Goal: Book appointment/travel/reservation

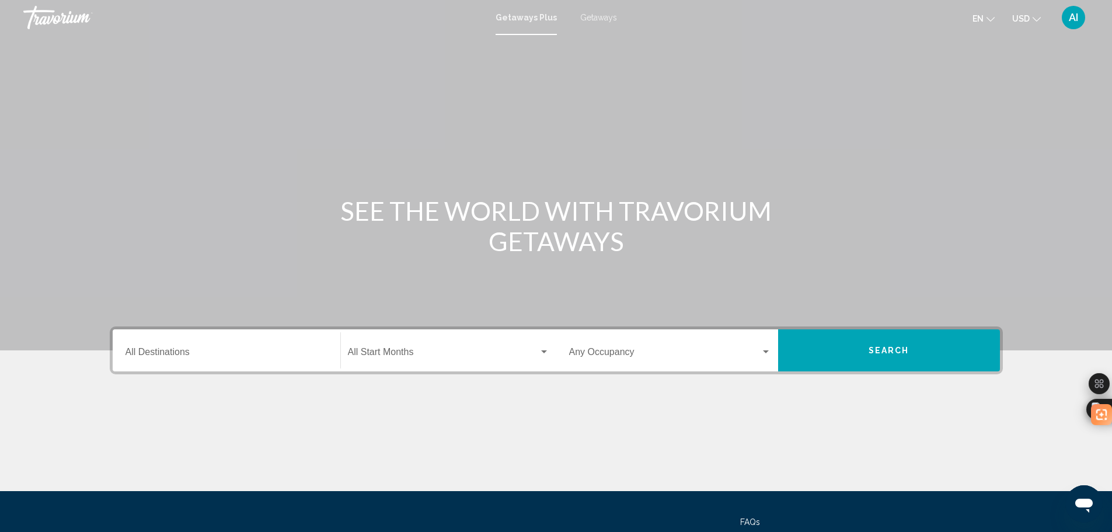
click at [188, 355] on input "Destination All Destinations" at bounding box center [227, 354] width 202 height 11
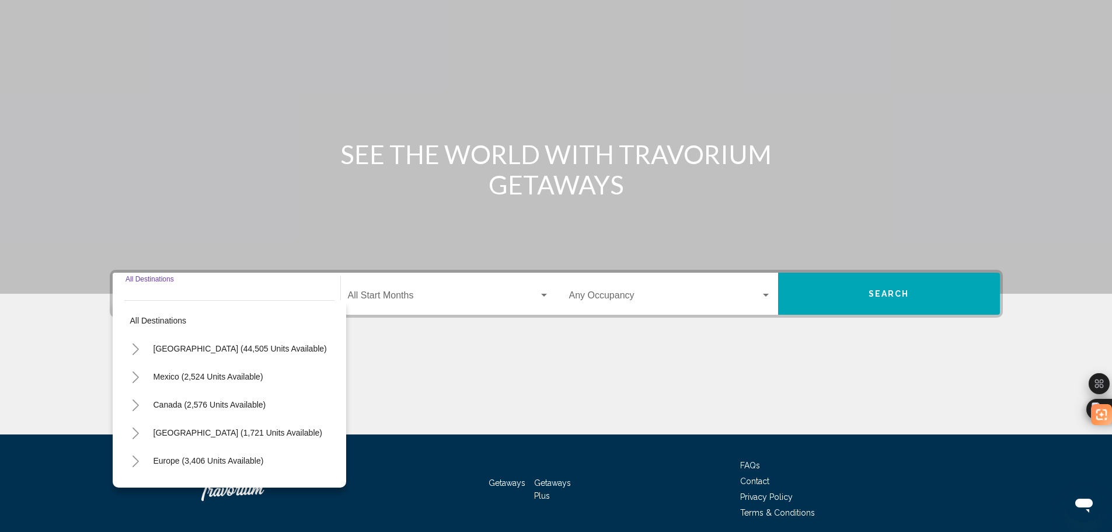
scroll to position [102, 0]
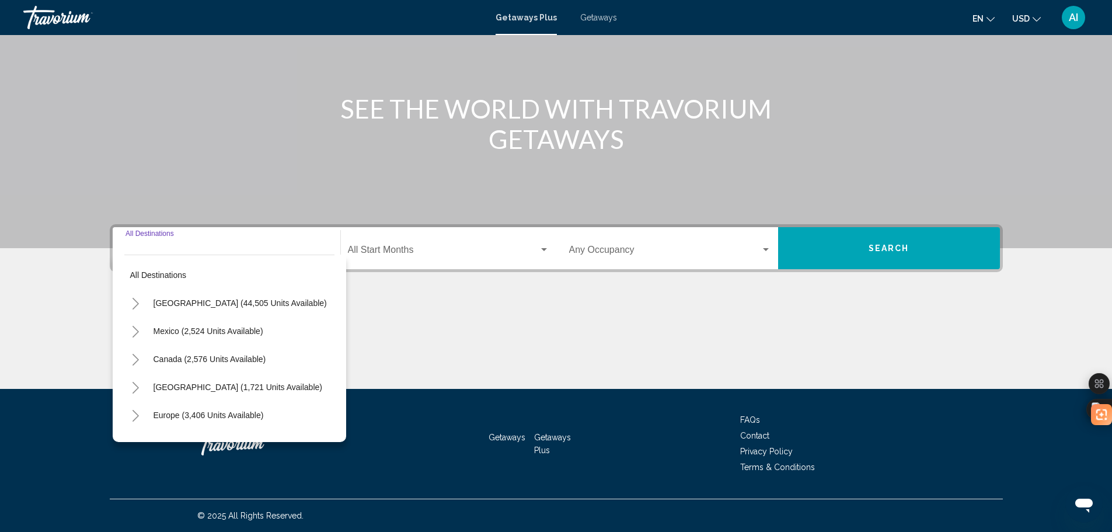
click at [130, 299] on button "Toggle United States (44,505 units available)" at bounding box center [135, 302] width 23 height 23
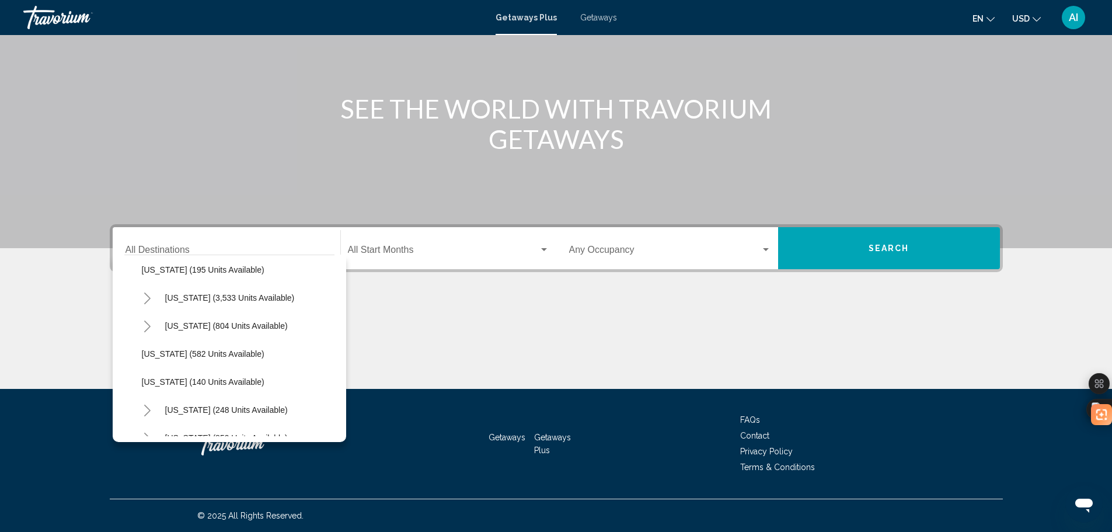
scroll to position [701, 0]
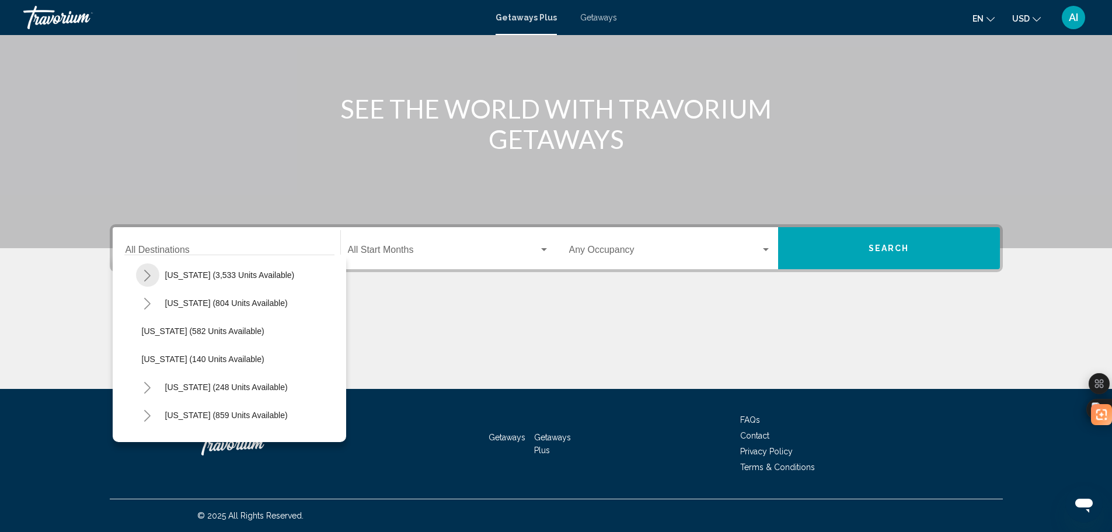
click at [147, 272] on icon "Toggle Nevada (3,533 units available)" at bounding box center [147, 276] width 9 height 12
click at [200, 362] on span "Other (2,129 units available)" at bounding box center [206, 358] width 105 height 9
type input "**********"
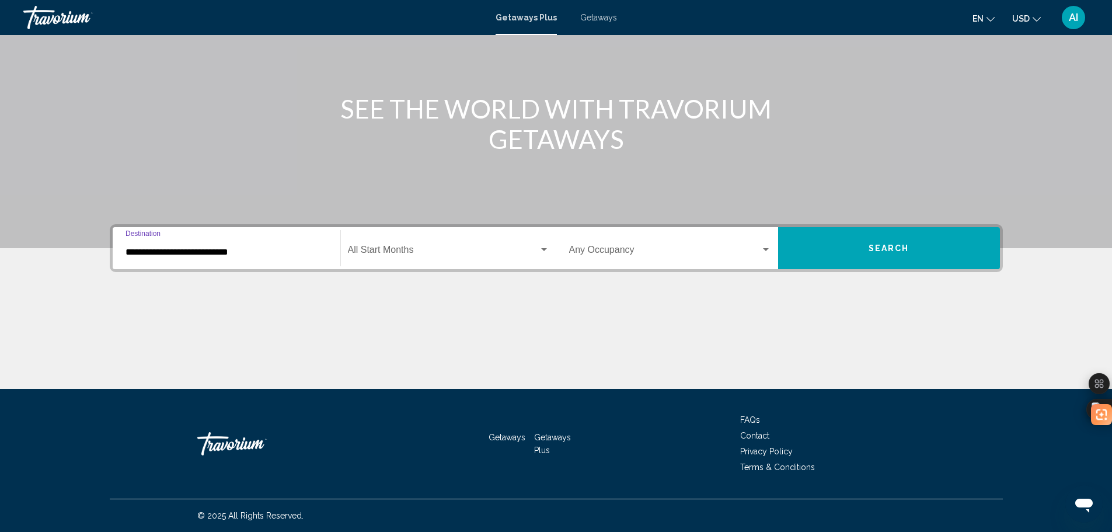
click at [388, 248] on span "Search widget" at bounding box center [443, 252] width 191 height 11
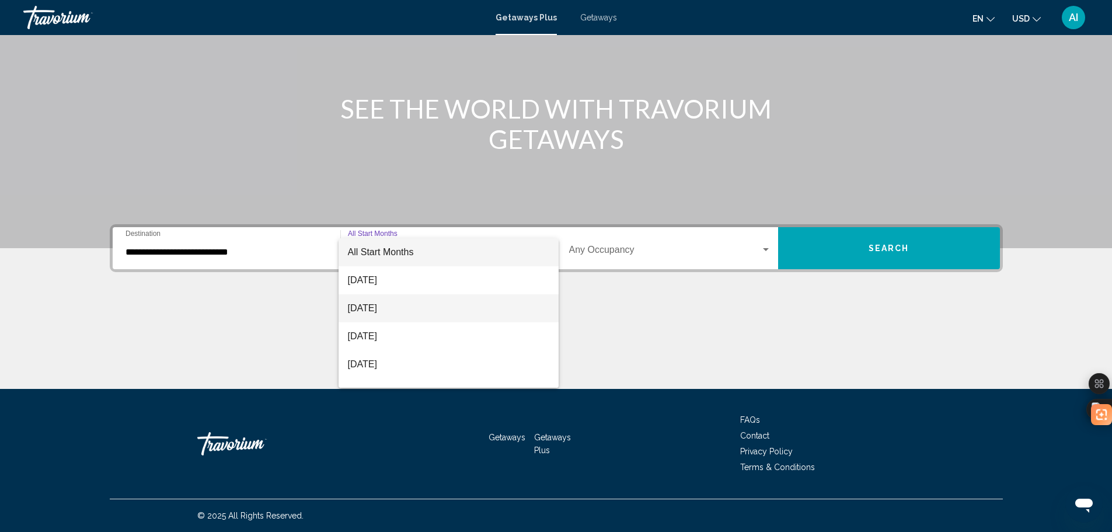
click at [399, 304] on span "[DATE]" at bounding box center [448, 308] width 201 height 28
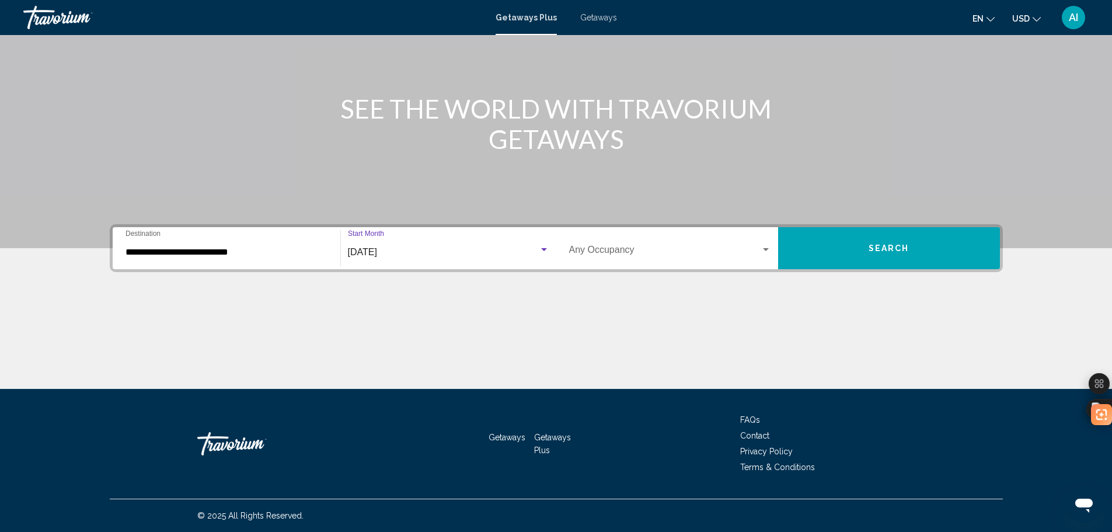
click at [698, 255] on span "Search widget" at bounding box center [665, 252] width 192 height 11
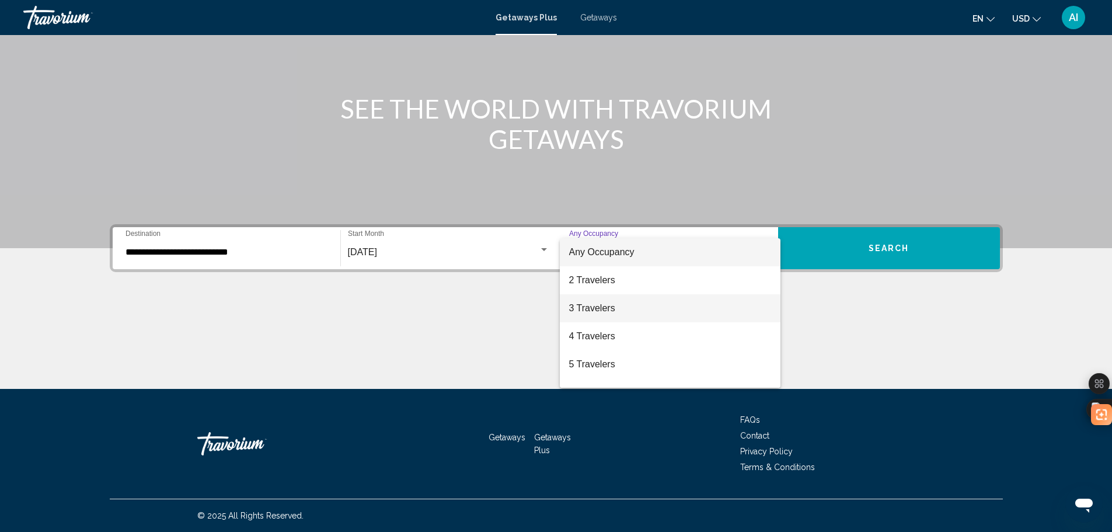
click at [603, 309] on span "3 Travelers" at bounding box center [670, 308] width 202 height 28
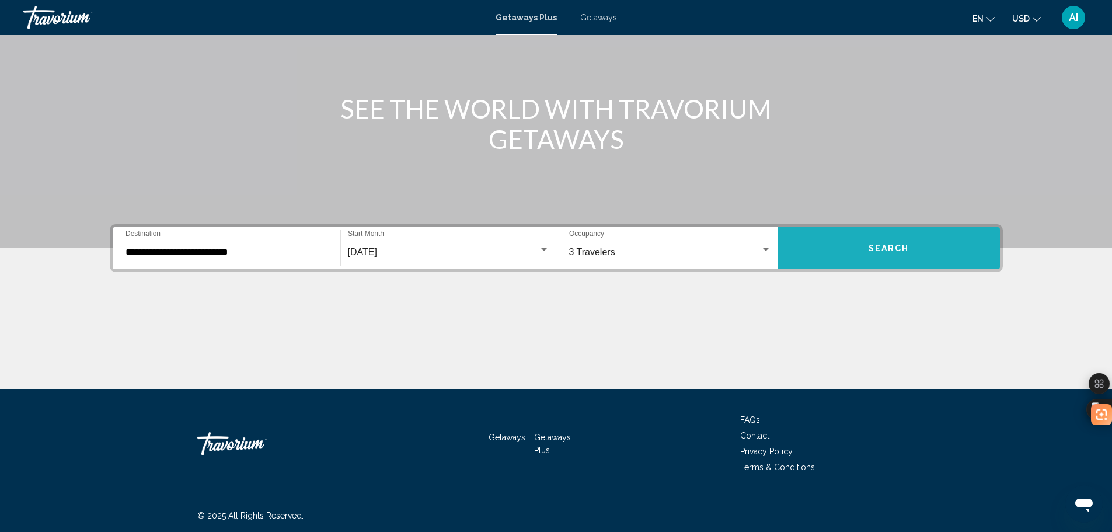
click at [911, 245] on button "Search" at bounding box center [889, 248] width 222 height 42
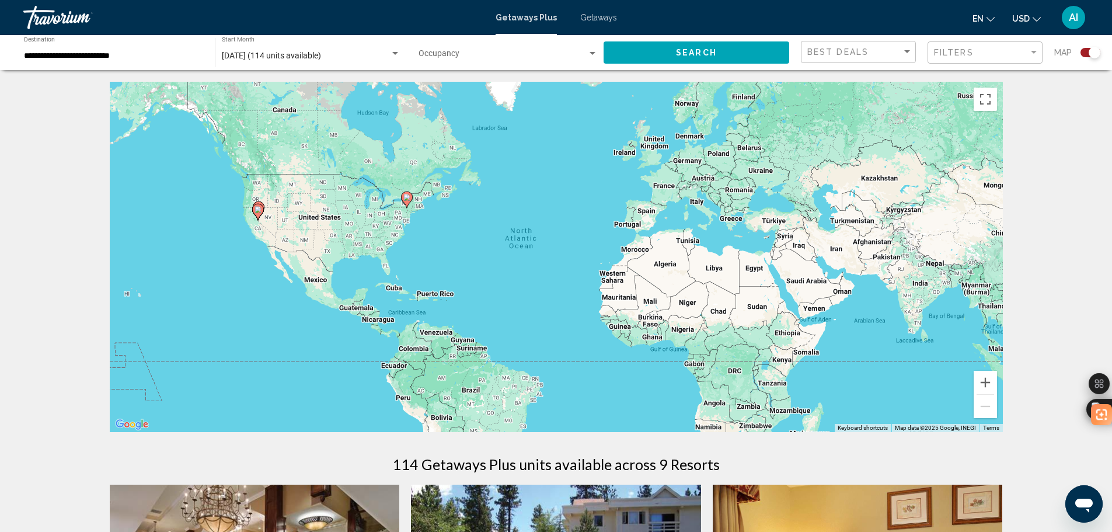
click at [306, 53] on span "[DATE] (114 units available)" at bounding box center [271, 55] width 99 height 9
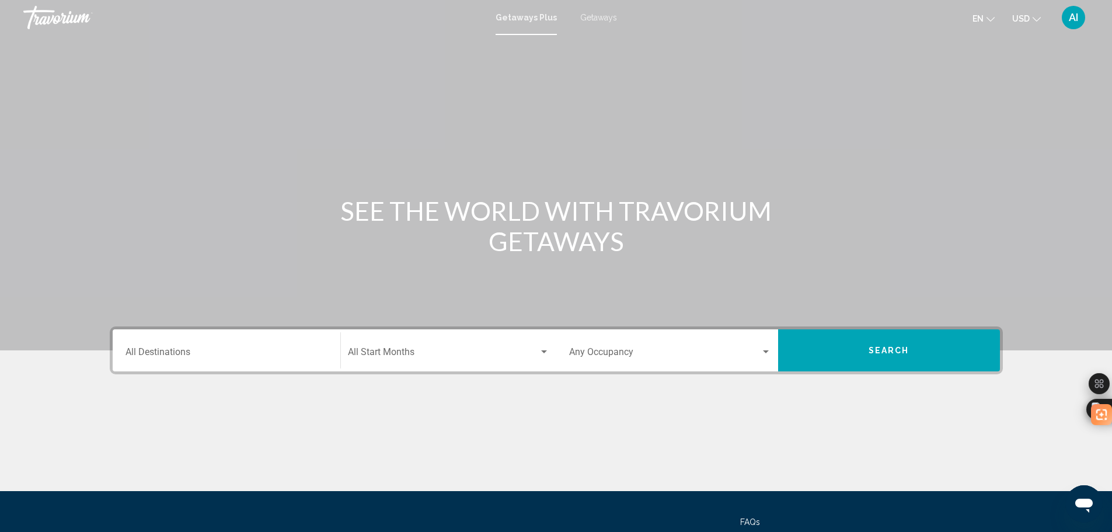
click at [248, 350] on input "Destination All Destinations" at bounding box center [227, 354] width 202 height 11
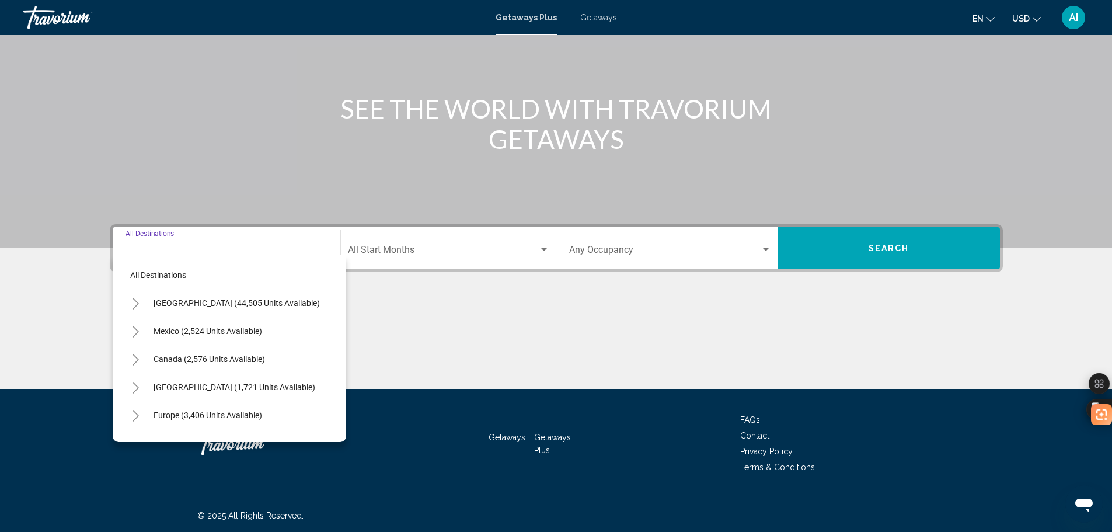
click at [137, 302] on icon "Toggle United States (44,505 units available)" at bounding box center [136, 304] width 6 height 12
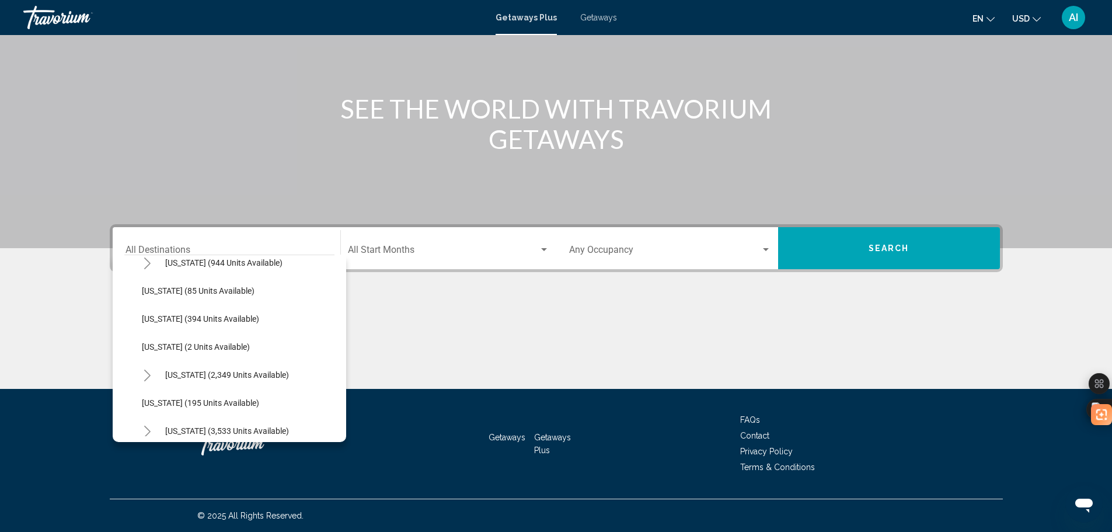
scroll to position [623, 0]
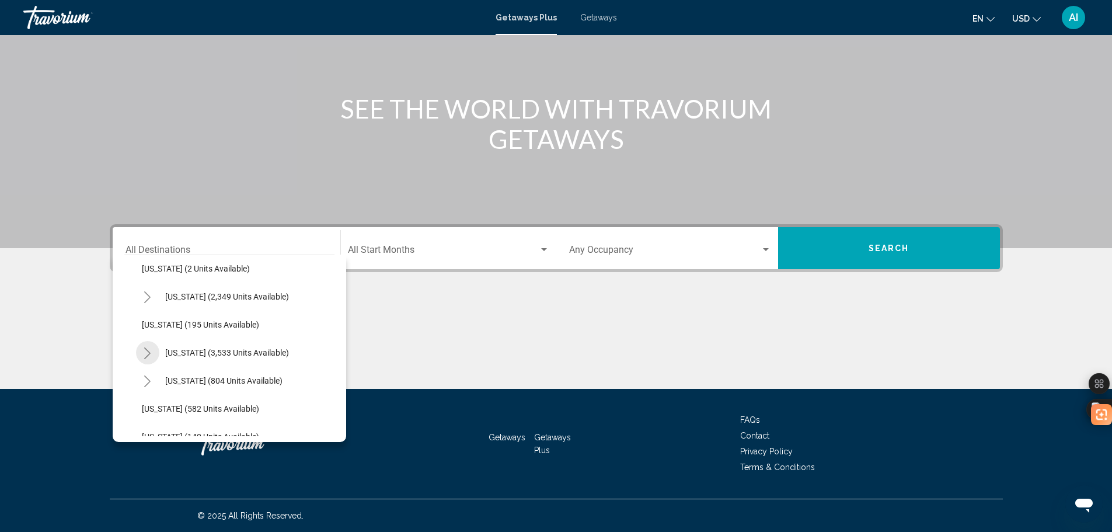
click at [149, 356] on icon "Toggle Nevada (3,533 units available)" at bounding box center [147, 353] width 9 height 12
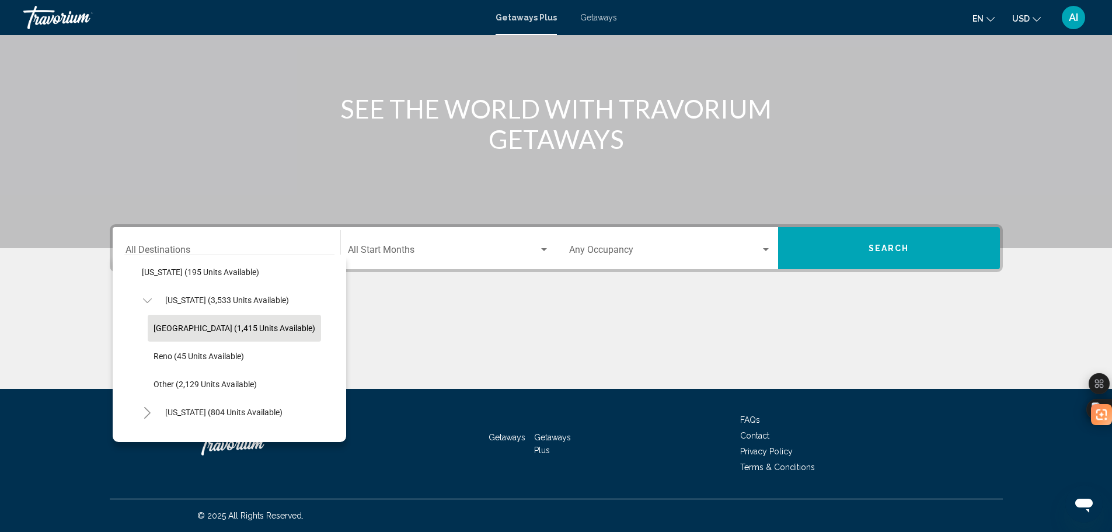
scroll to position [701, 0]
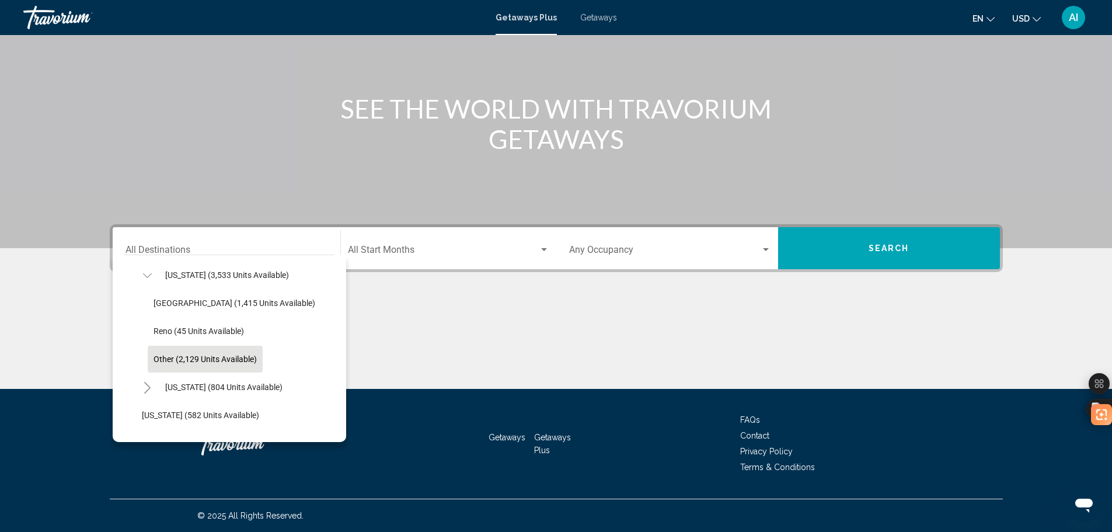
click at [173, 356] on span "Other (2,129 units available)" at bounding box center [205, 358] width 103 height 9
type input "**********"
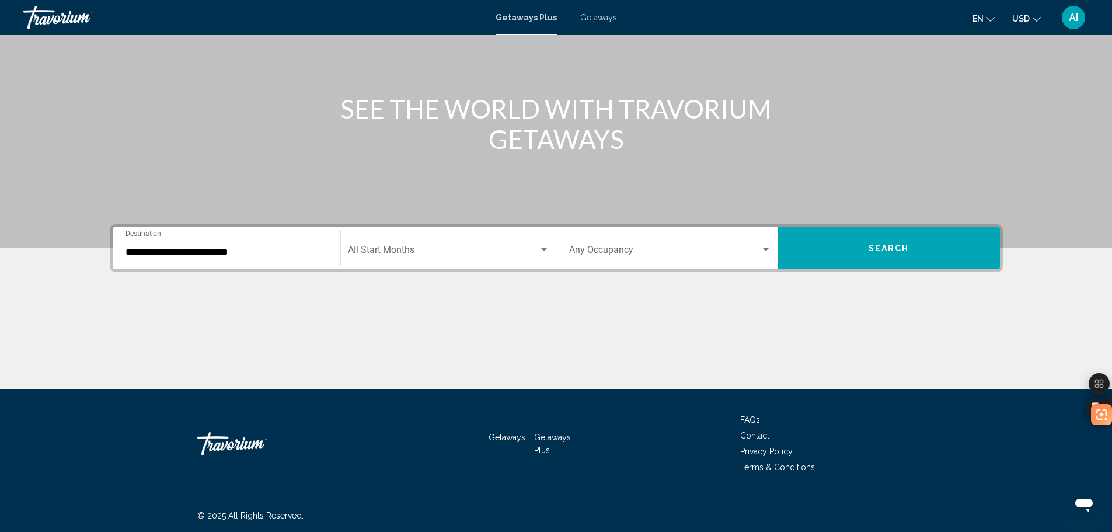
click at [604, 25] on div "Getaways Plus Getaways en English Español Français Italiano Português русский U…" at bounding box center [556, 17] width 1112 height 25
click at [603, 18] on span "Getaways" at bounding box center [598, 17] width 37 height 9
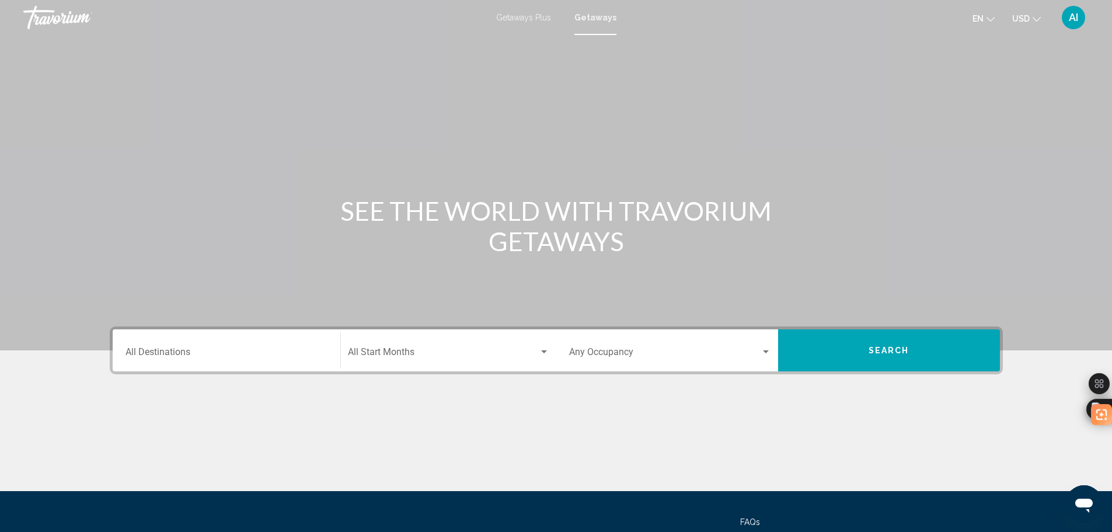
click at [215, 346] on div "Destination All Destinations" at bounding box center [227, 350] width 202 height 37
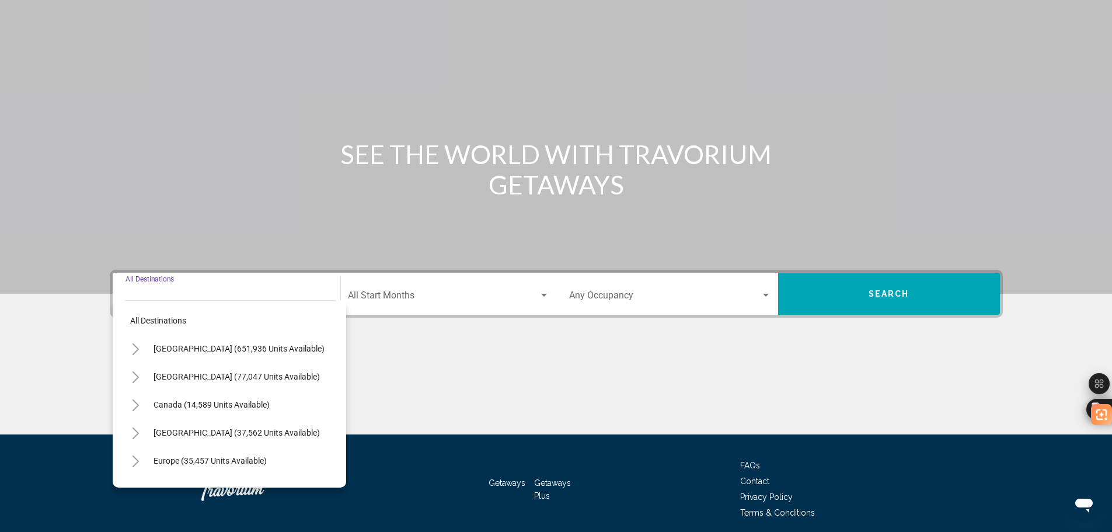
scroll to position [102, 0]
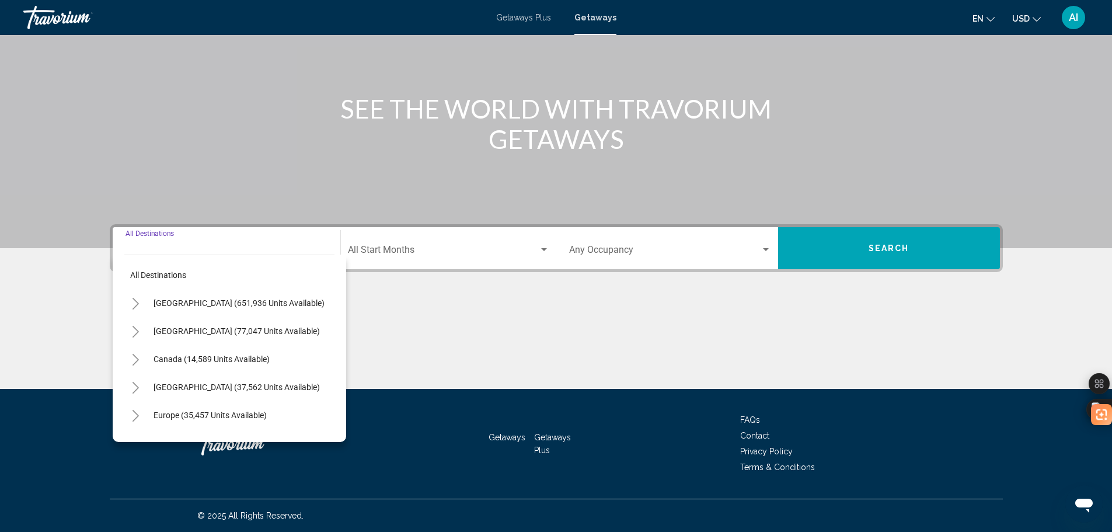
click at [133, 303] on icon "Toggle United States (651,936 units available)" at bounding box center [135, 304] width 9 height 12
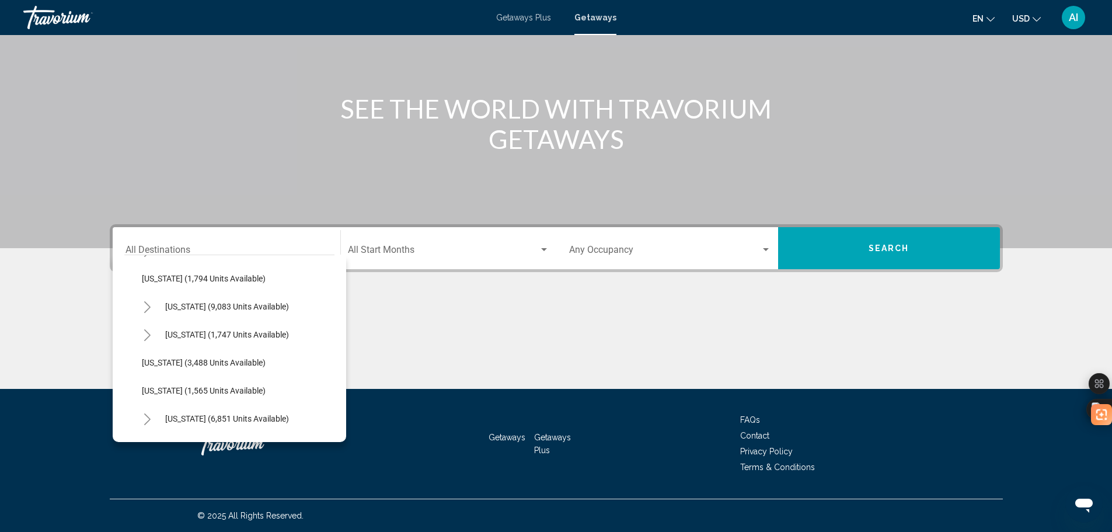
scroll to position [701, 0]
click at [148, 301] on icon "Toggle Nevada (9,083 units available)" at bounding box center [147, 304] width 9 height 12
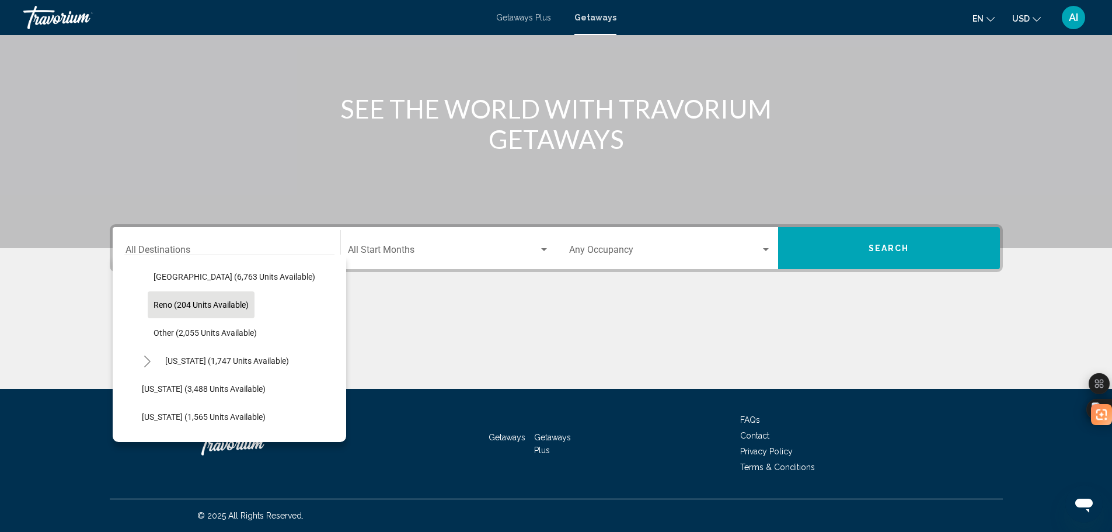
scroll to position [778, 0]
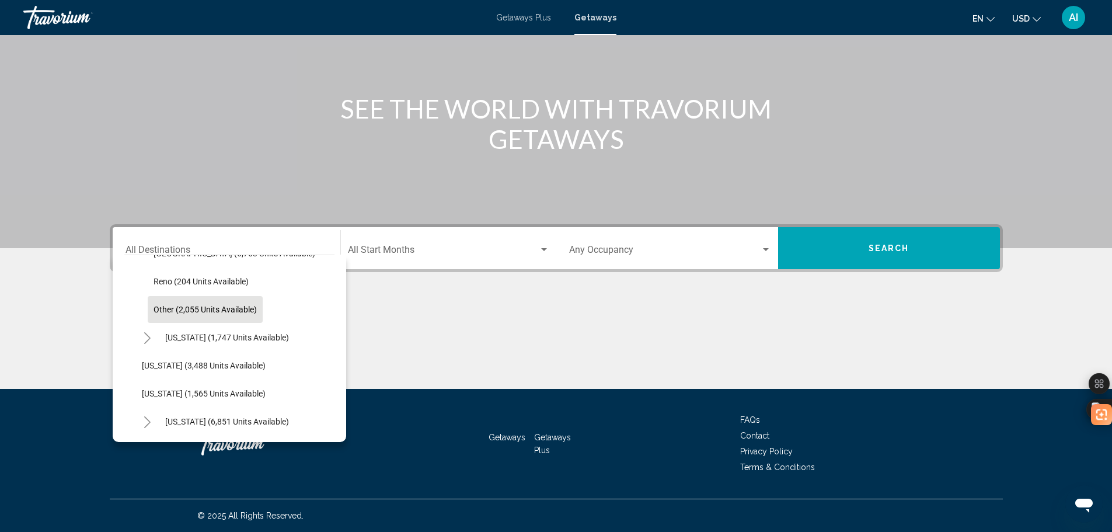
click at [215, 311] on span "Other (2,055 units available)" at bounding box center [205, 309] width 103 height 9
type input "**********"
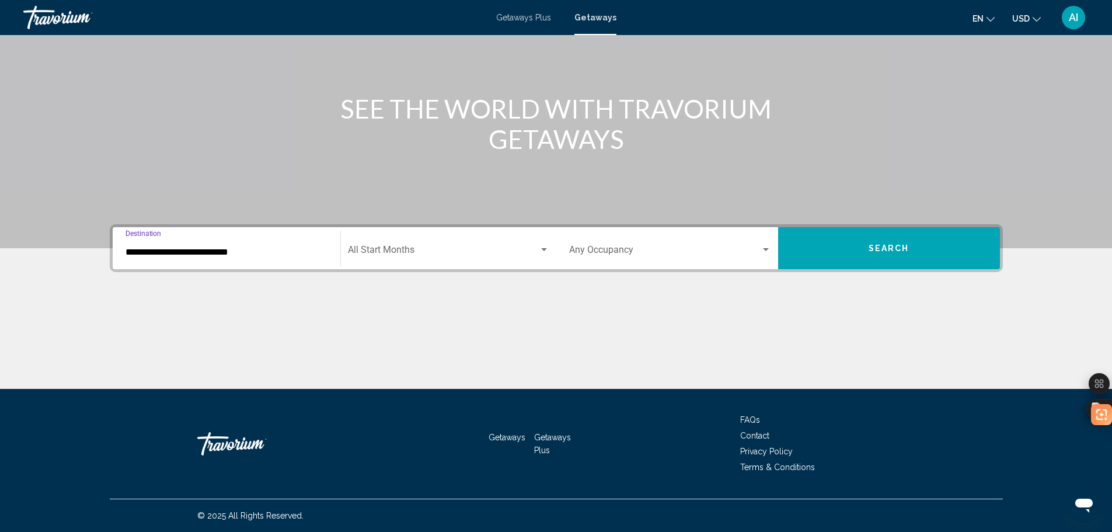
click at [453, 247] on span "Search widget" at bounding box center [443, 252] width 191 height 11
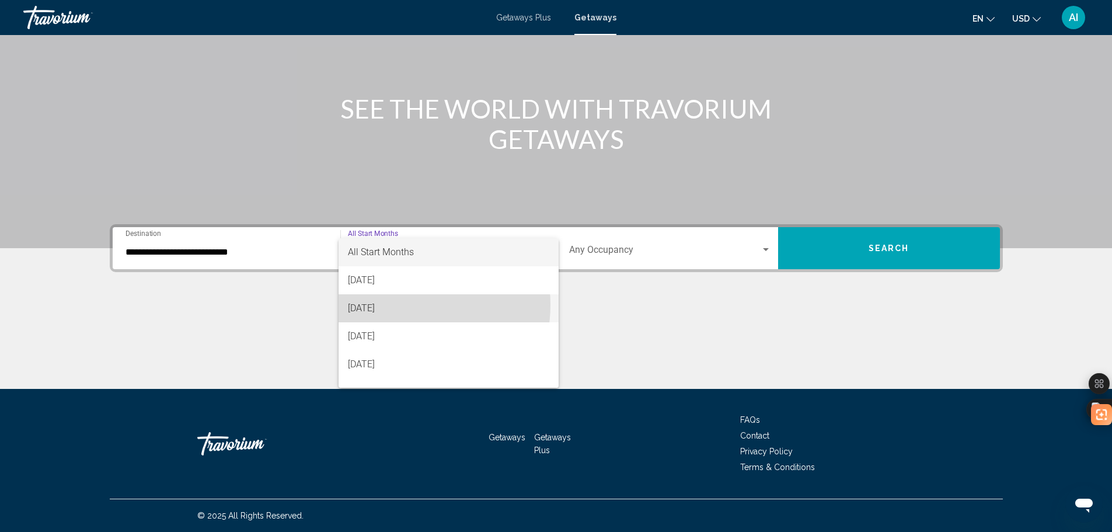
click at [401, 305] on span "[DATE]" at bounding box center [448, 308] width 201 height 28
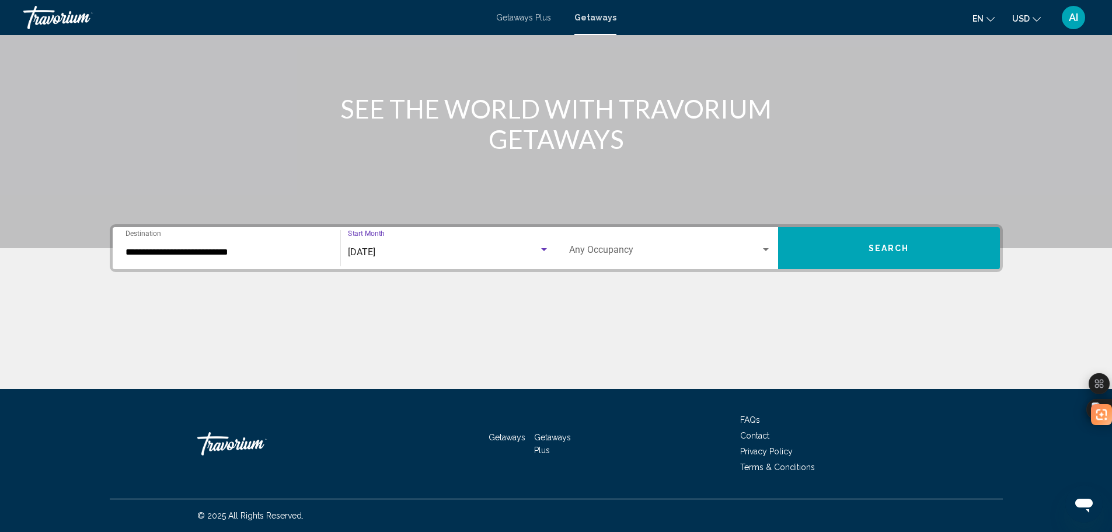
click at [641, 245] on div "Occupancy Any Occupancy" at bounding box center [670, 248] width 202 height 37
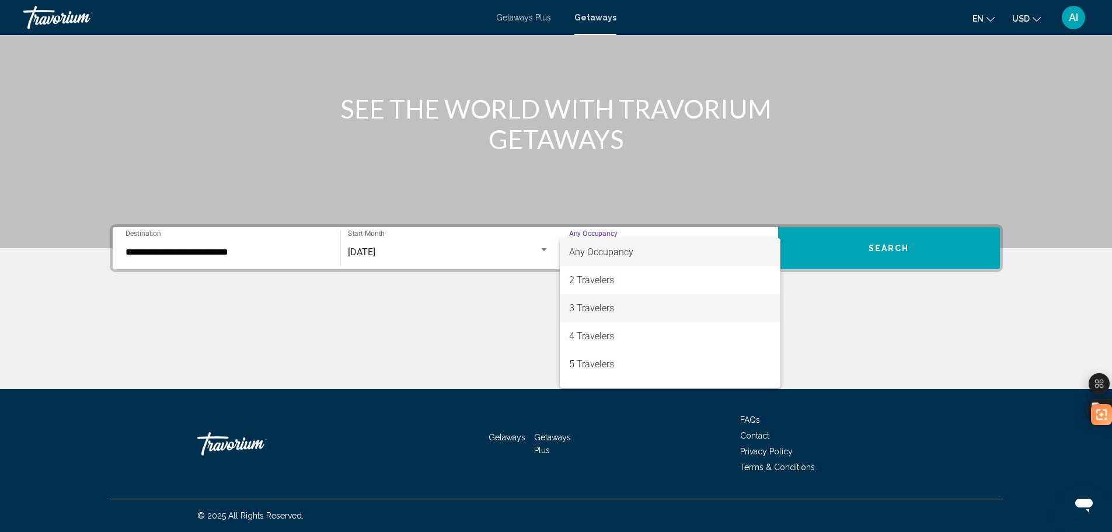
click at [626, 302] on span "3 Travelers" at bounding box center [670, 308] width 202 height 28
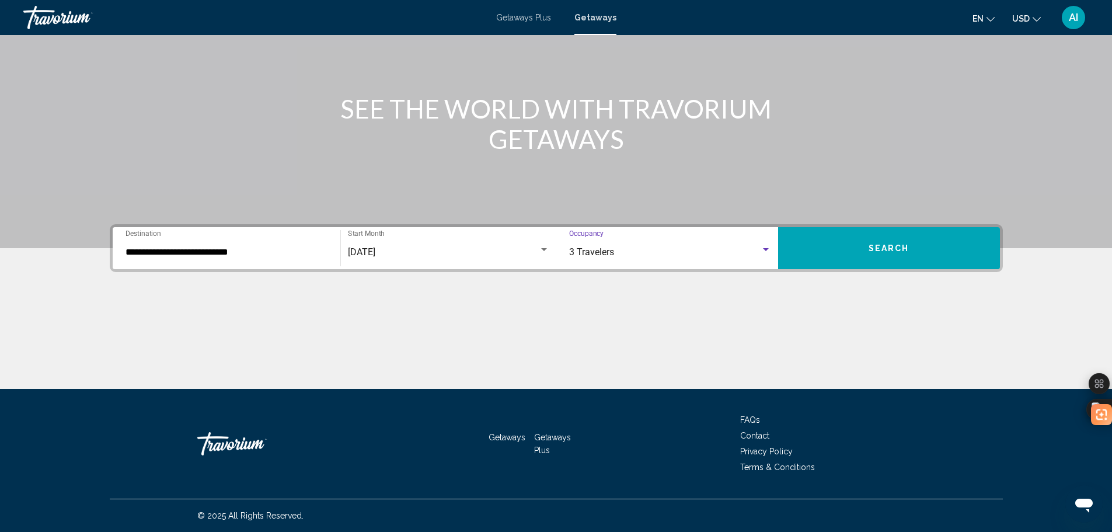
click at [842, 247] on button "Search" at bounding box center [889, 248] width 222 height 42
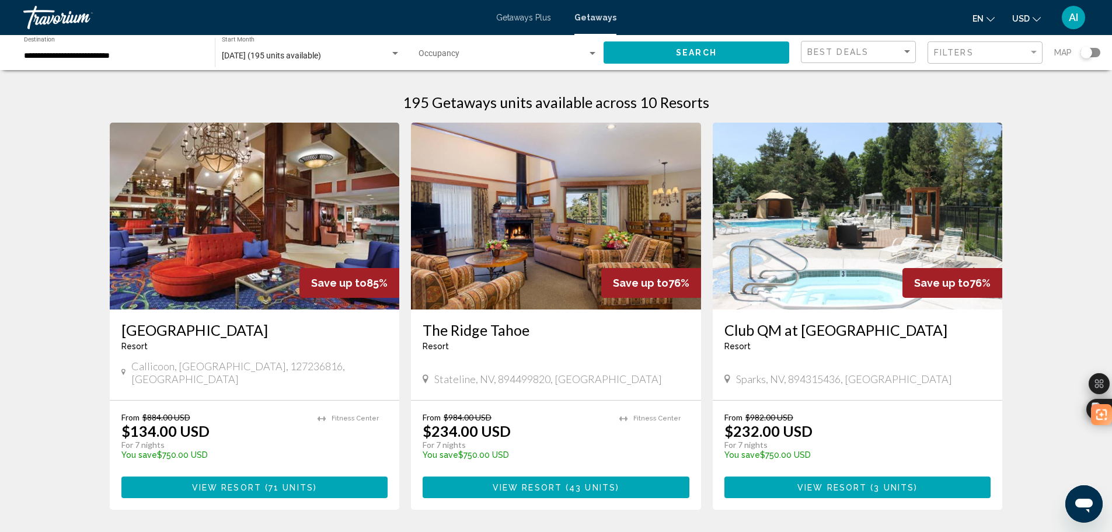
click at [252, 60] on span "[DATE] (195 units available)" at bounding box center [271, 55] width 99 height 9
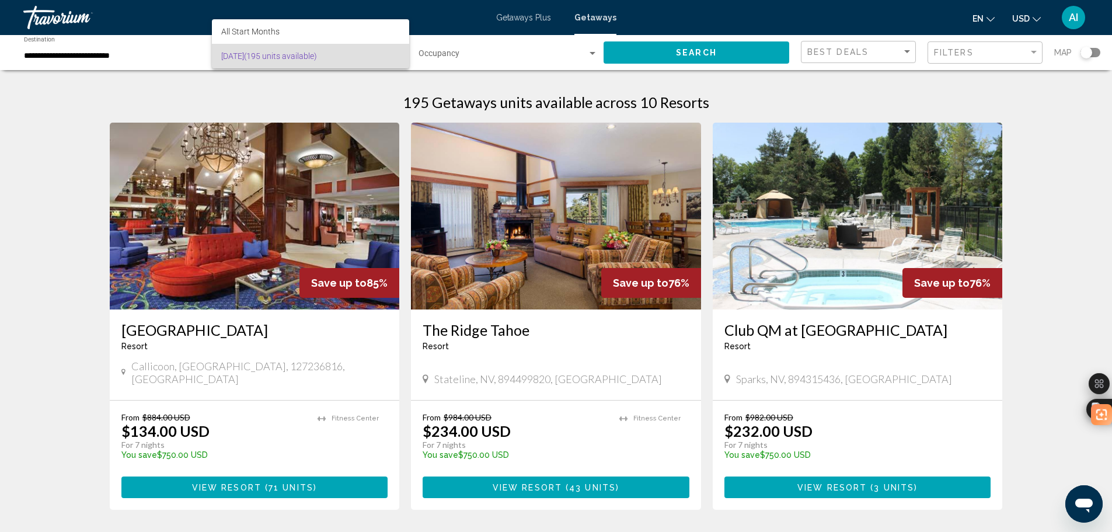
click at [83, 110] on div at bounding box center [556, 266] width 1112 height 532
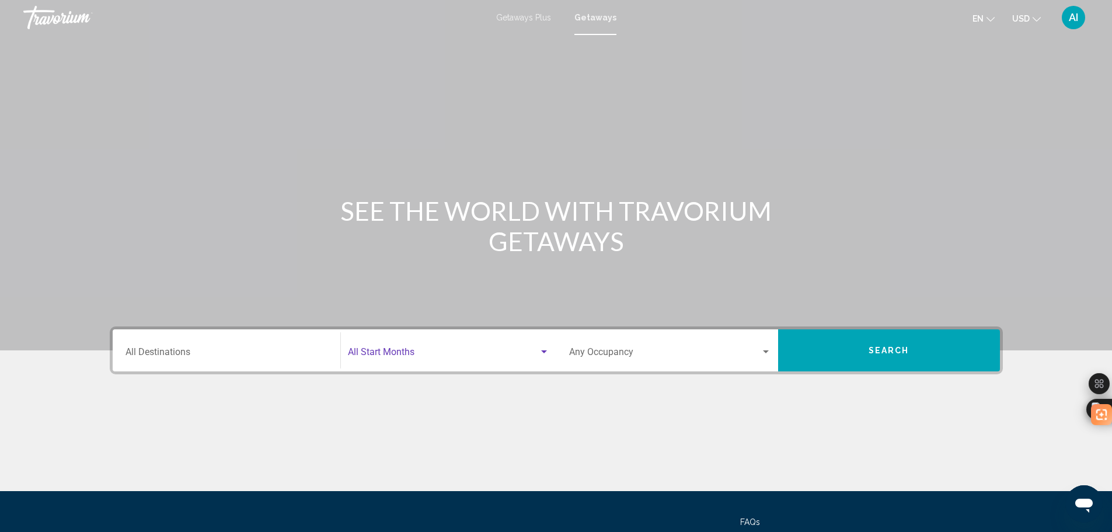
click at [433, 359] on span "Search widget" at bounding box center [443, 354] width 191 height 11
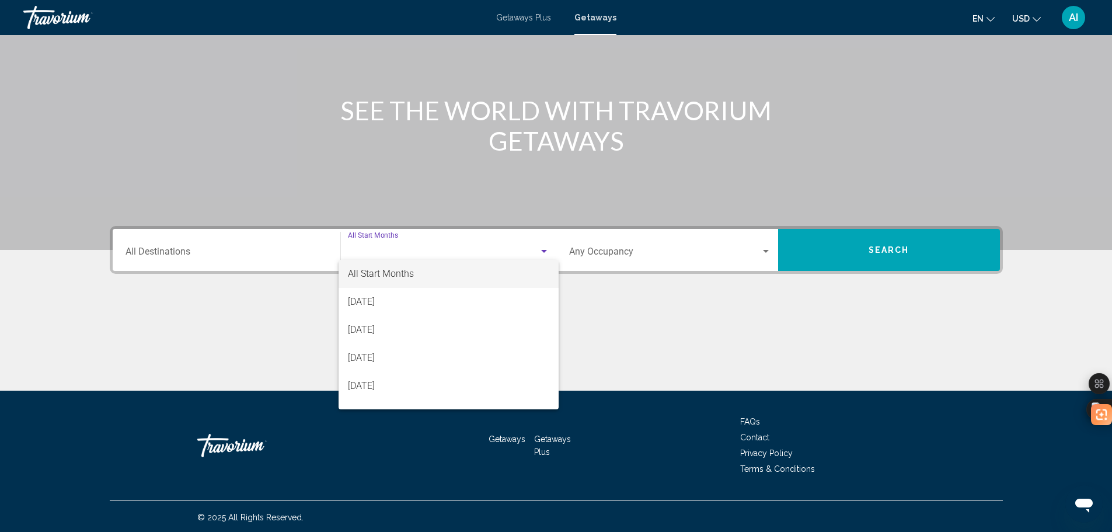
scroll to position [102, 0]
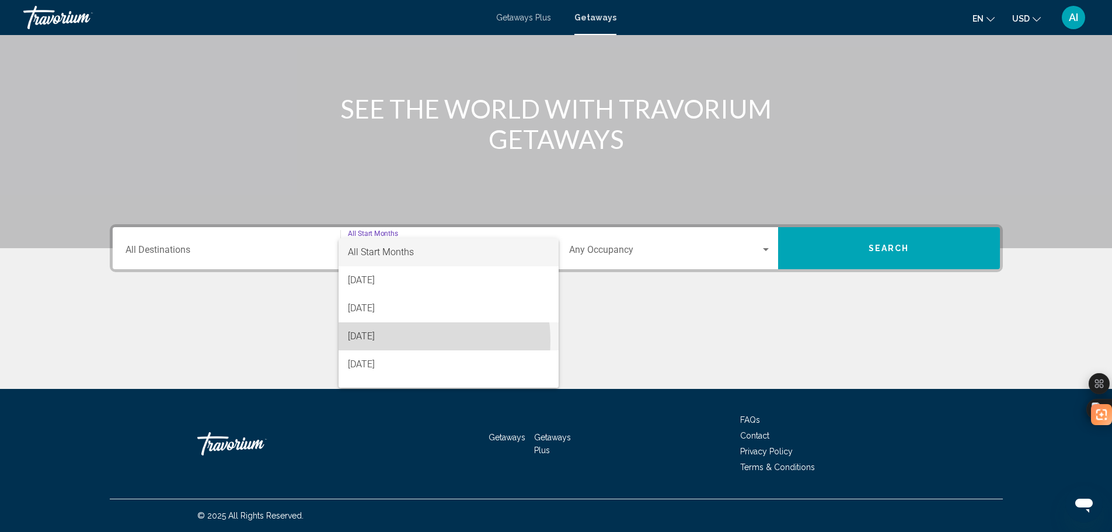
click at [395, 341] on span "[DATE]" at bounding box center [448, 336] width 201 height 28
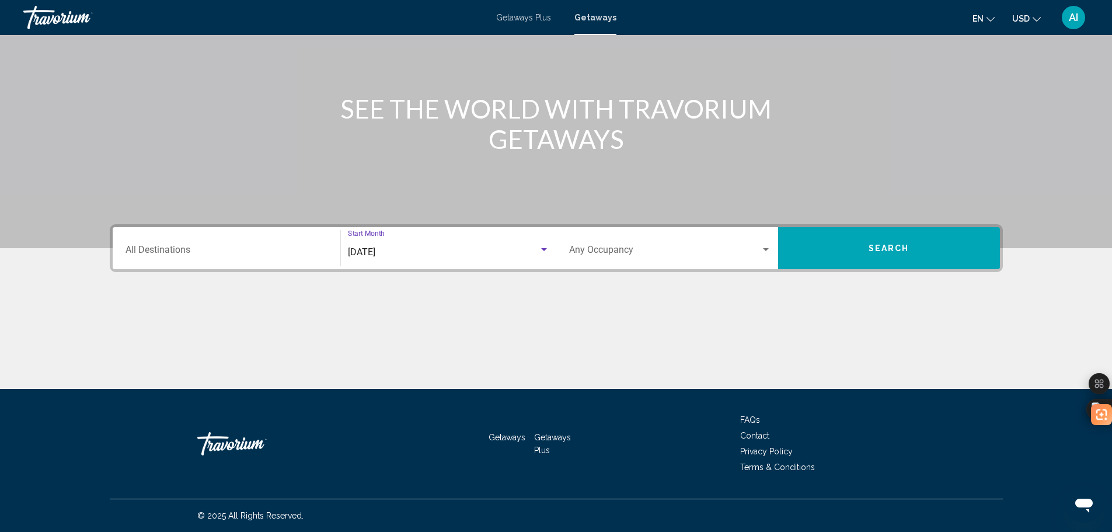
click at [156, 247] on input "Destination All Destinations" at bounding box center [227, 252] width 202 height 11
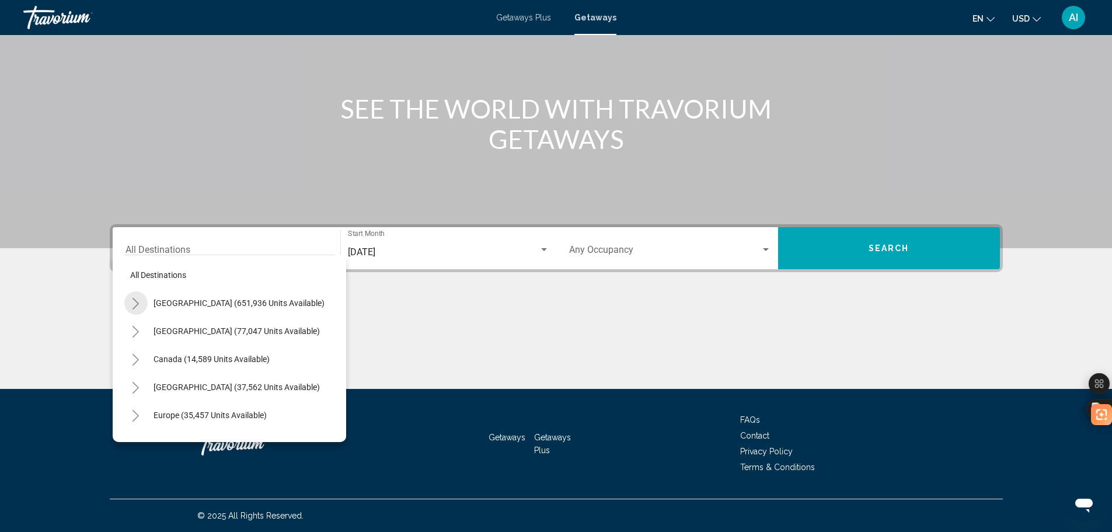
click at [139, 300] on icon "Toggle United States (651,936 units available)" at bounding box center [135, 304] width 9 height 12
click at [148, 302] on icon "Toggle Nevada (9,083 units available)" at bounding box center [147, 304] width 6 height 12
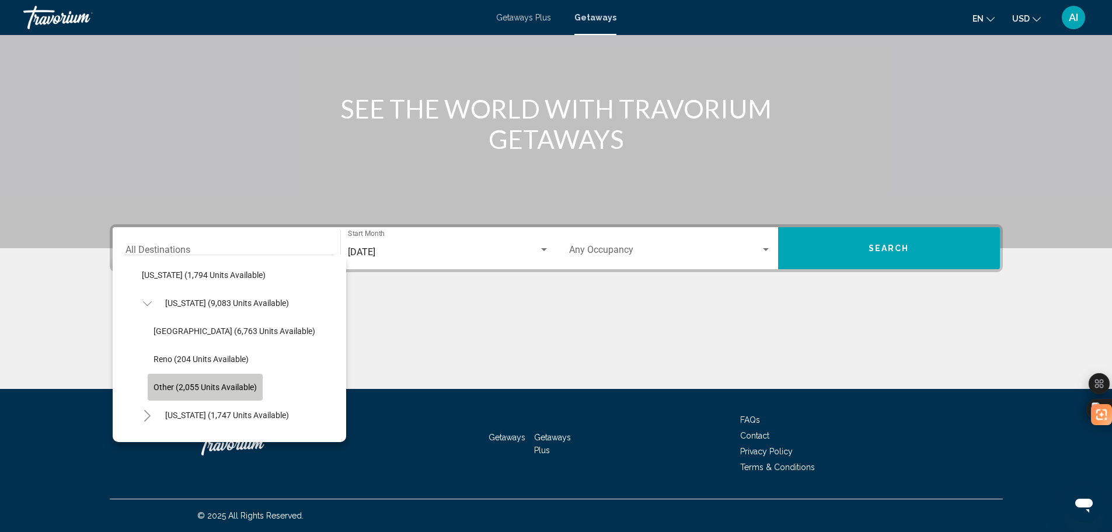
click at [205, 386] on span "Other (2,055 units available)" at bounding box center [205, 386] width 103 height 9
type input "**********"
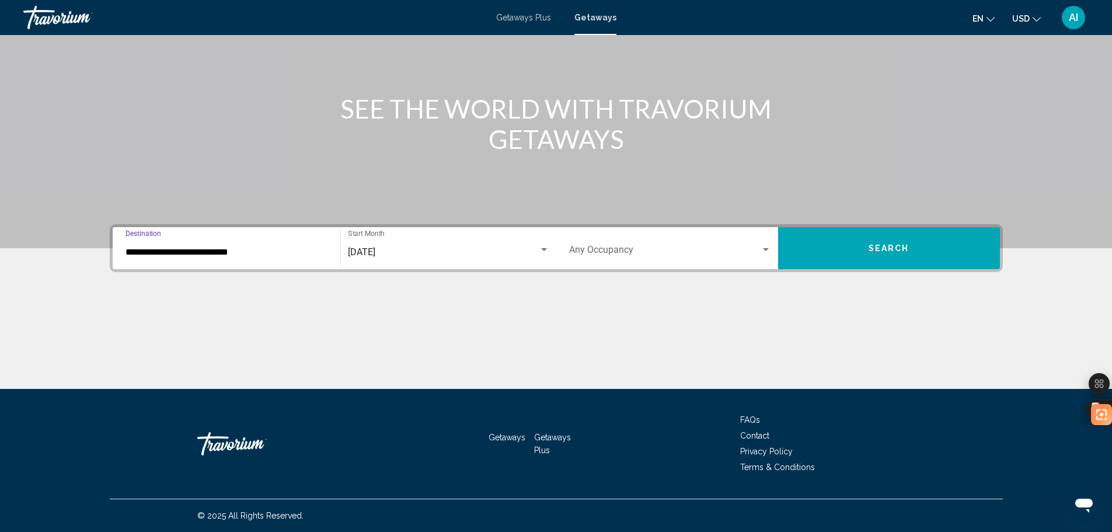
click at [574, 239] on div "Occupancy Any Occupancy" at bounding box center [670, 248] width 202 height 37
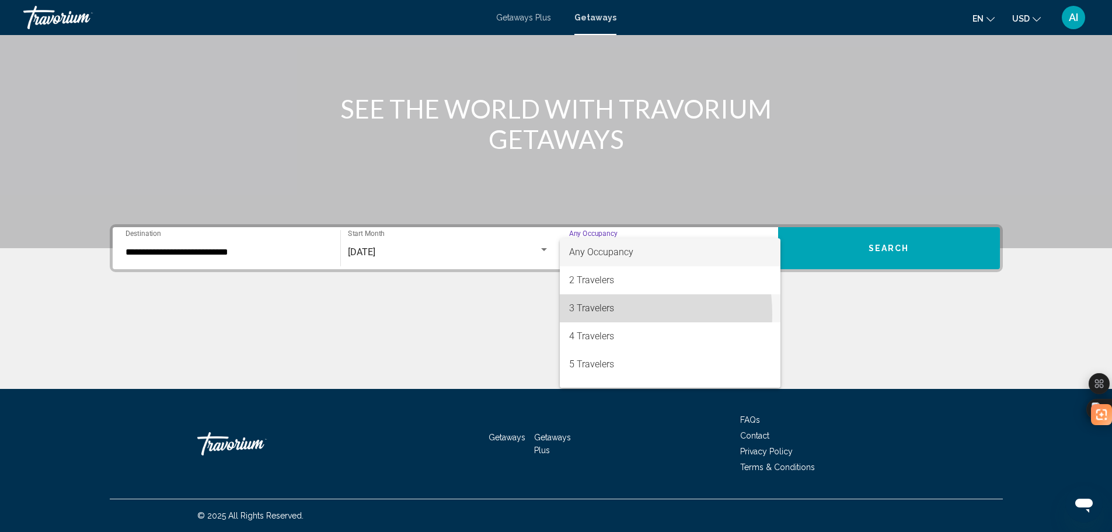
click at [576, 315] on span "3 Travelers" at bounding box center [670, 308] width 202 height 28
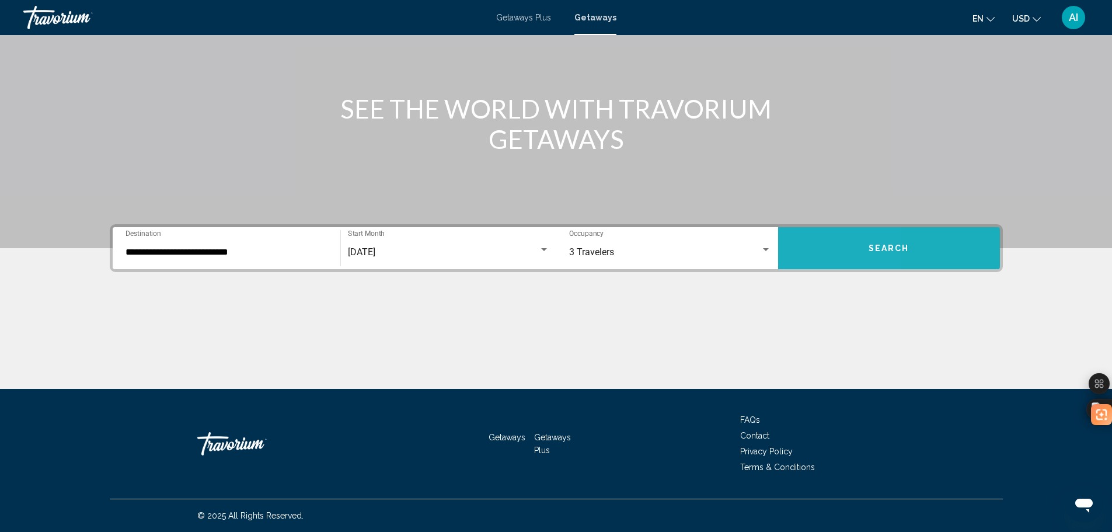
click at [804, 232] on button "Search" at bounding box center [889, 248] width 222 height 42
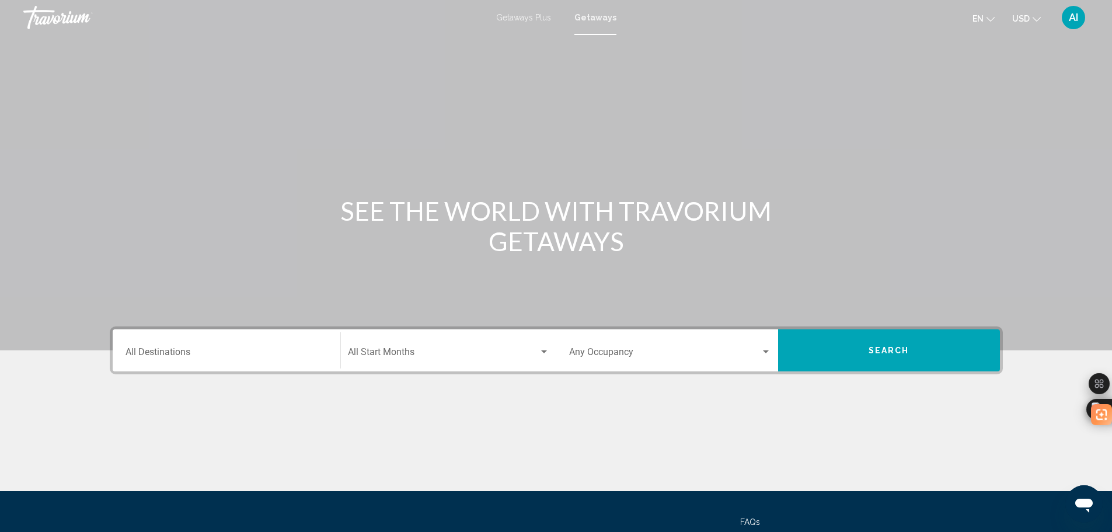
click at [157, 354] on input "Destination All Destinations" at bounding box center [227, 354] width 202 height 11
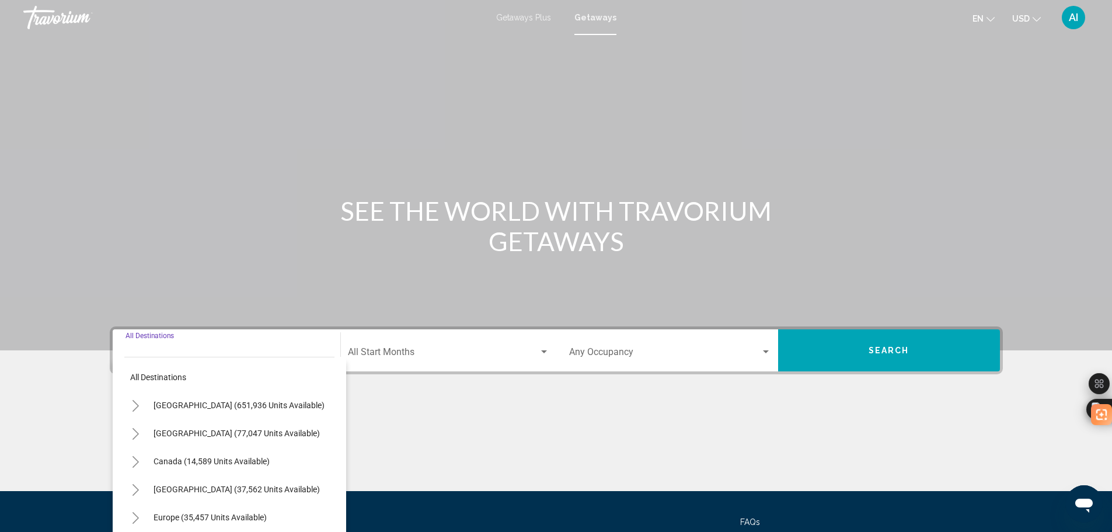
scroll to position [102, 0]
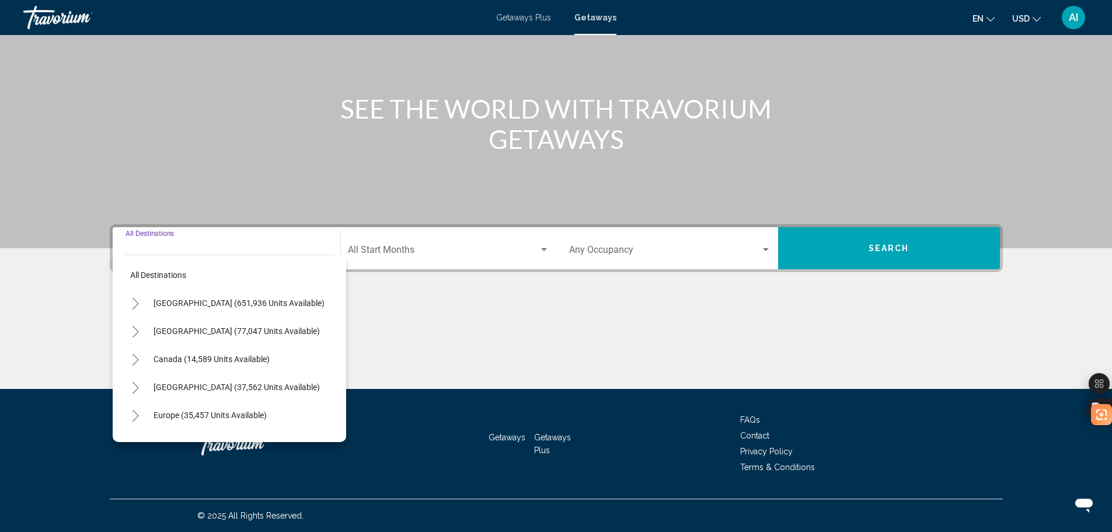
click at [135, 306] on icon "Toggle United States (651,936 units available)" at bounding box center [135, 304] width 9 height 12
click at [148, 415] on icon "Toggle California (76,089 units available)" at bounding box center [147, 416] width 9 height 12
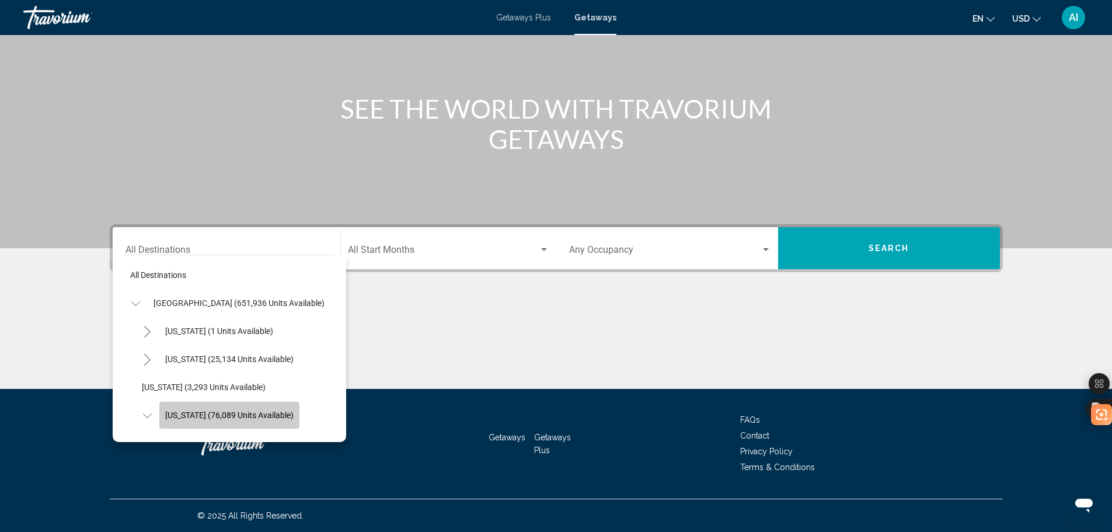
click at [251, 422] on button "[US_STATE] (76,089 units available)" at bounding box center [229, 415] width 140 height 27
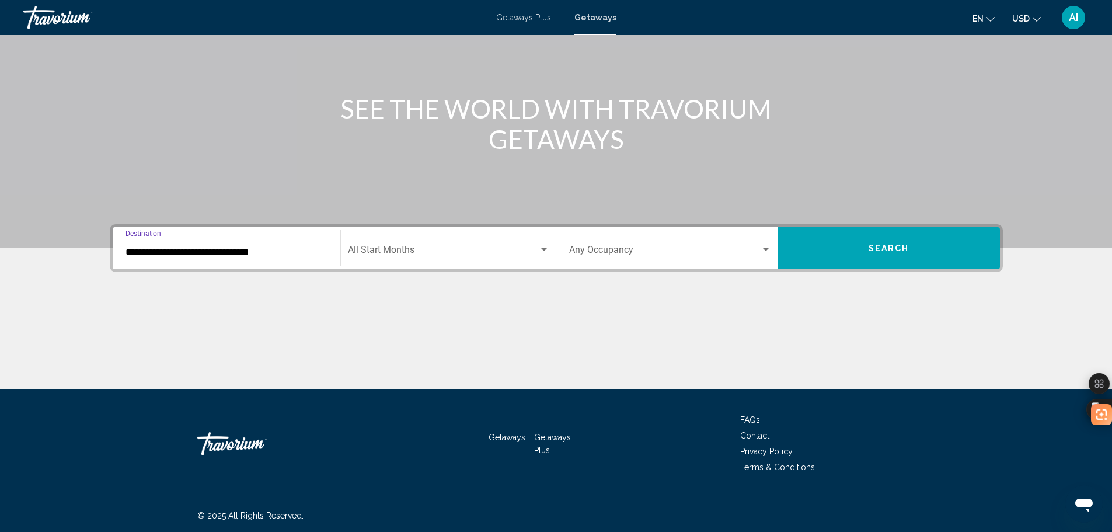
click at [202, 255] on input "**********" at bounding box center [227, 252] width 202 height 11
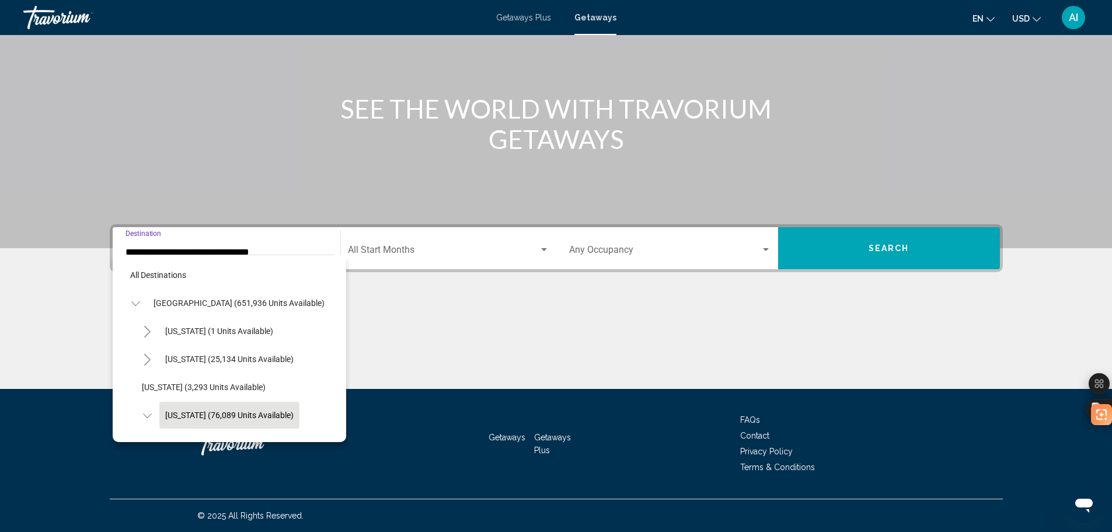
scroll to position [74, 0]
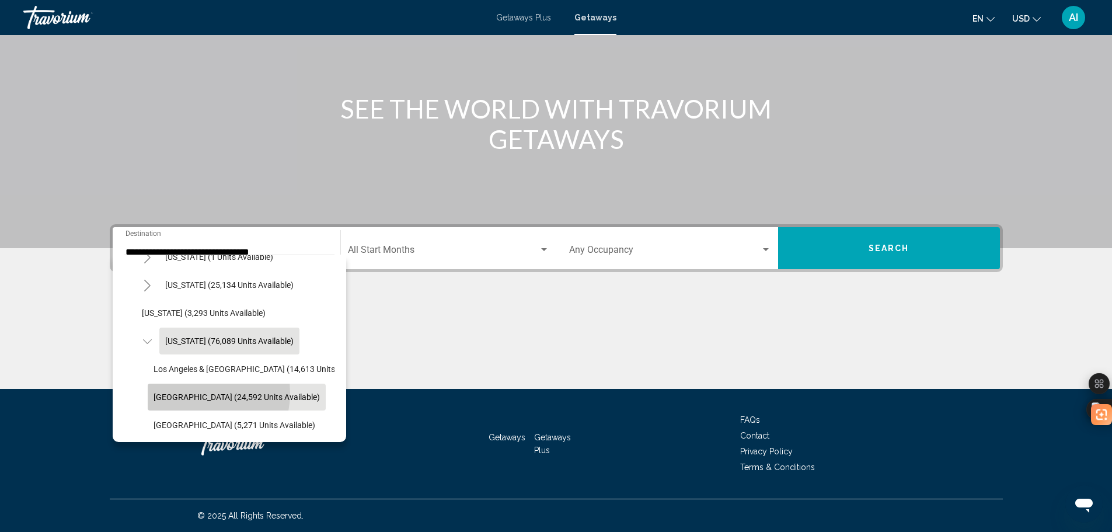
click at [197, 393] on span "[GEOGRAPHIC_DATA] (24,592 units available)" at bounding box center [237, 396] width 166 height 9
type input "**********"
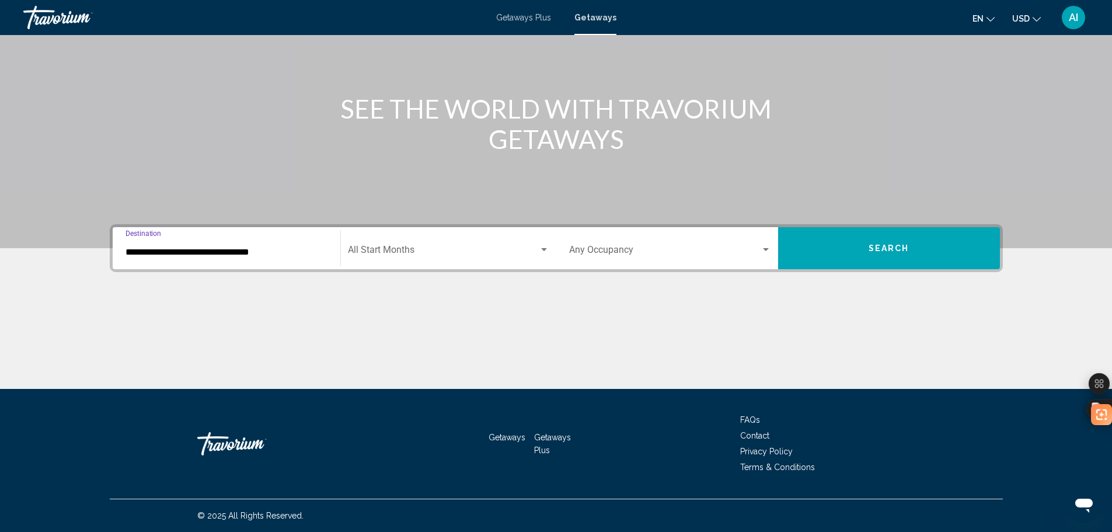
click at [389, 245] on div "Start Month All Start Months" at bounding box center [448, 248] width 201 height 37
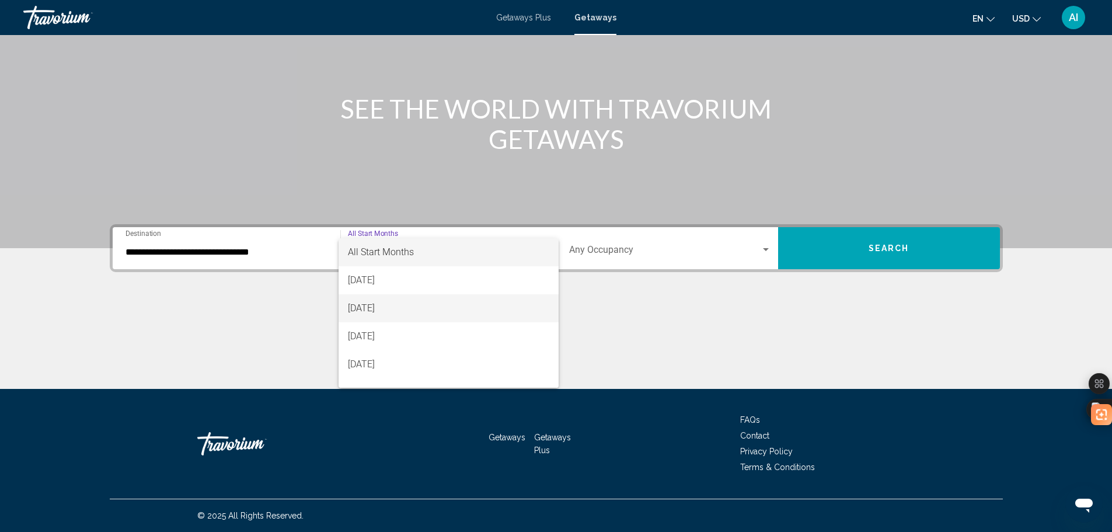
click at [391, 311] on span "[DATE]" at bounding box center [448, 308] width 201 height 28
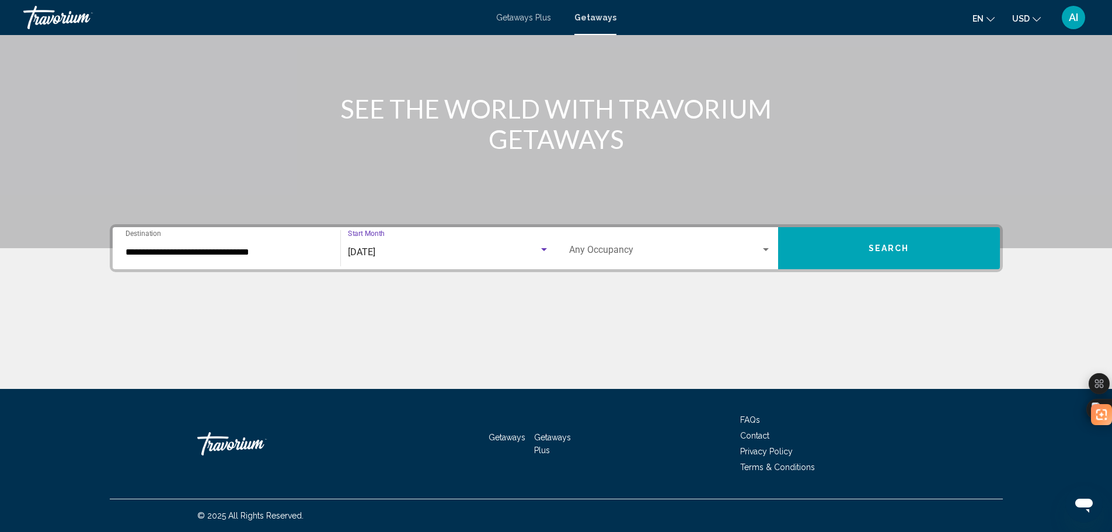
click at [649, 249] on span "Search widget" at bounding box center [665, 252] width 192 height 11
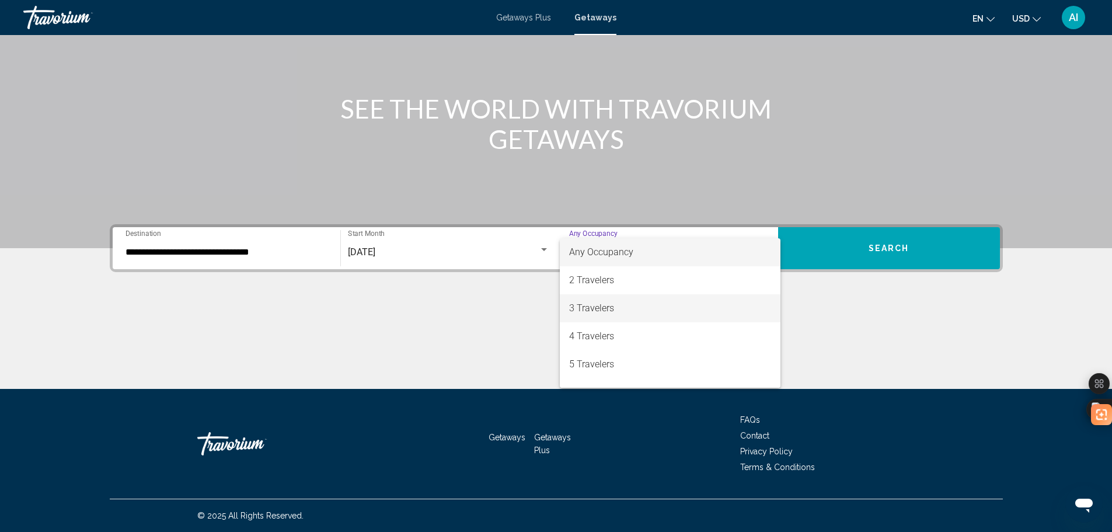
click at [594, 312] on span "3 Travelers" at bounding box center [670, 308] width 202 height 28
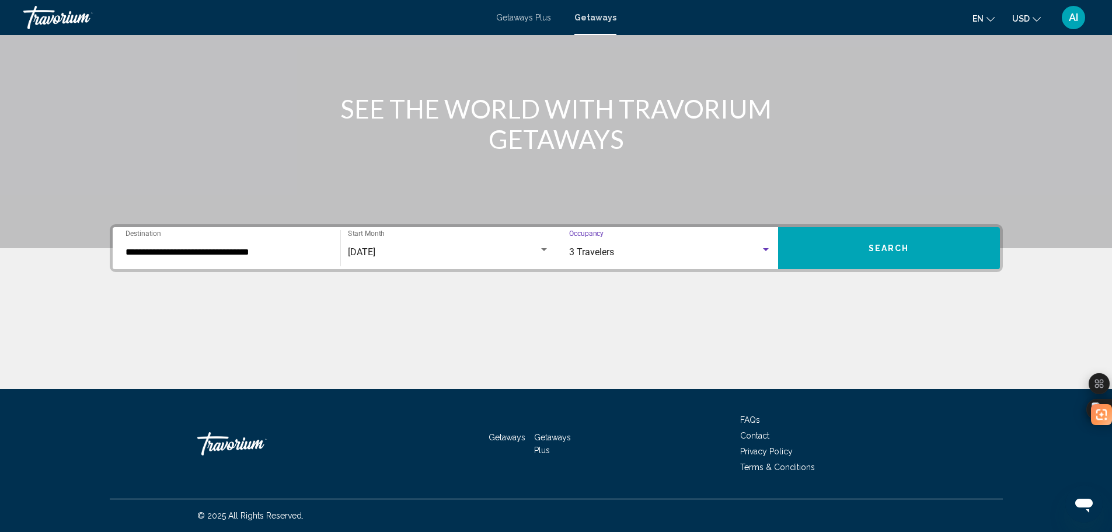
click at [811, 246] on button "Search" at bounding box center [889, 248] width 222 height 42
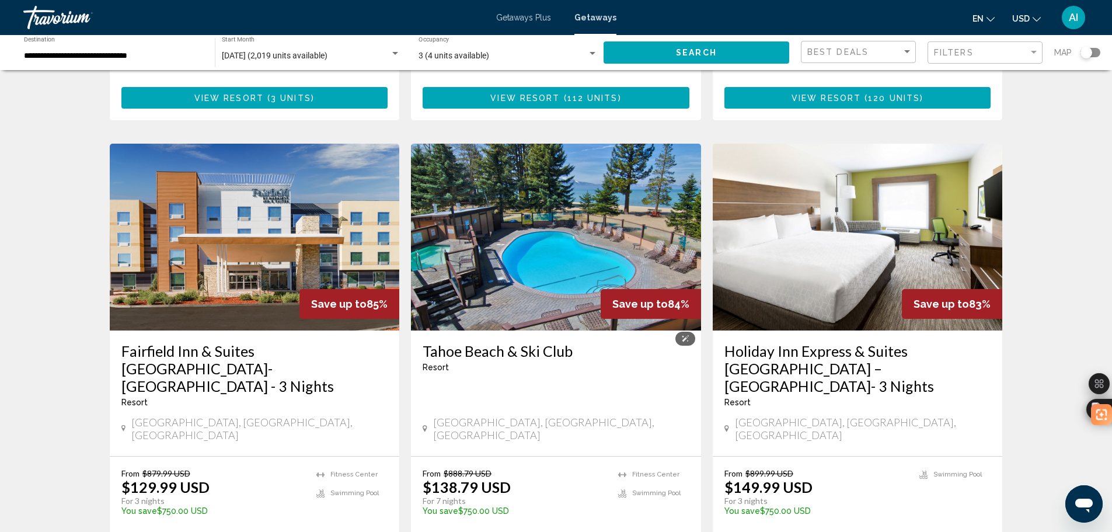
scroll to position [1324, 0]
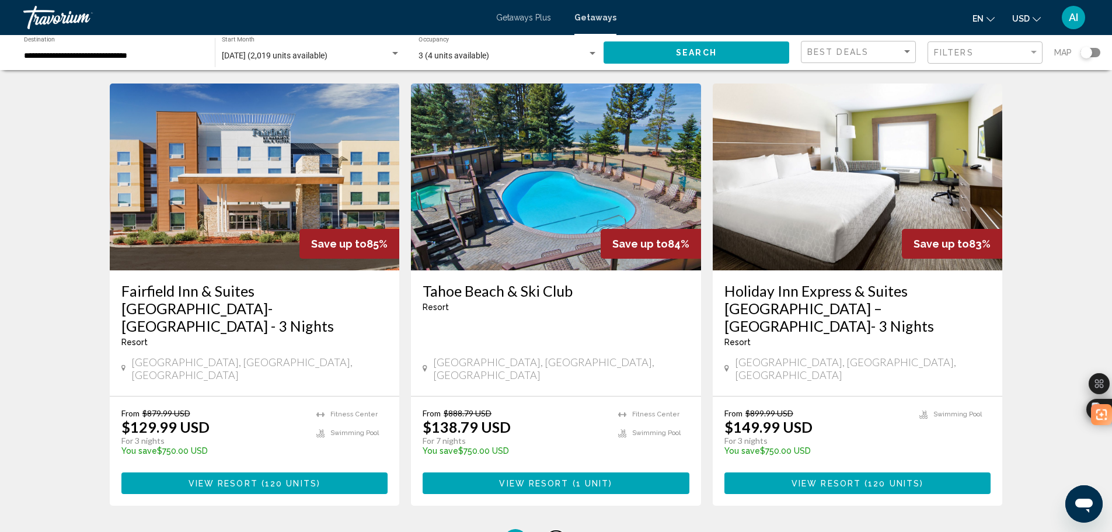
drag, startPoint x: 558, startPoint y: 443, endPoint x: 531, endPoint y: 442, distance: 27.5
click at [545, 529] on ul "1 / 3 You're on page 1 page 2 page 3" at bounding box center [556, 540] width 893 height 23
click at [559, 531] on link "page 2" at bounding box center [556, 541] width 20 height 20
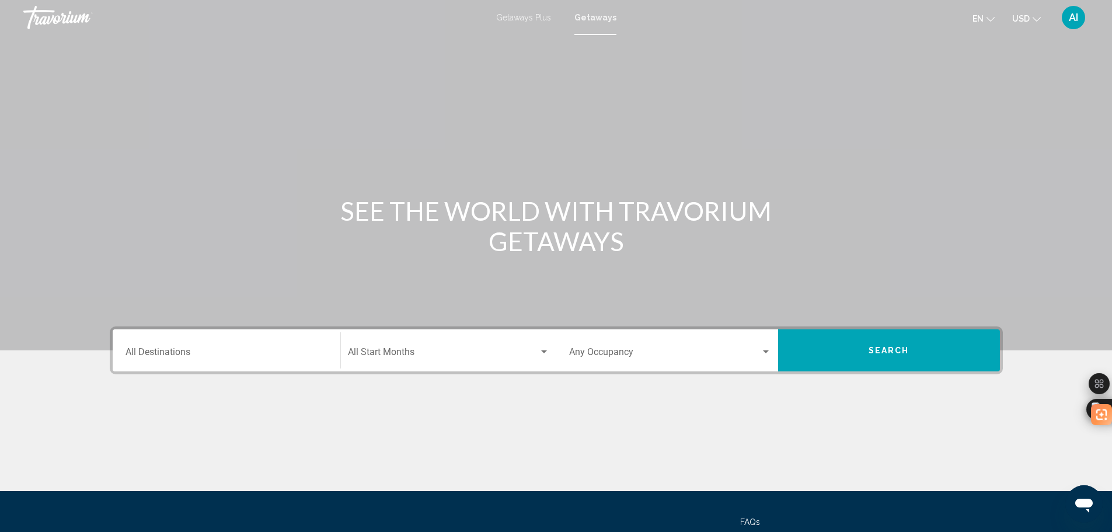
click at [193, 348] on div "Destination All Destinations" at bounding box center [227, 350] width 202 height 37
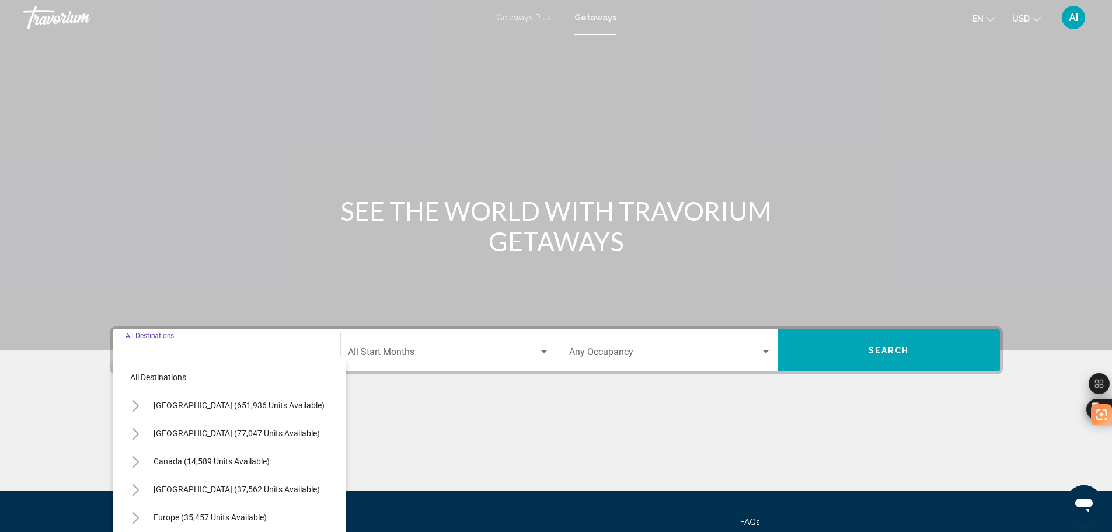
scroll to position [102, 0]
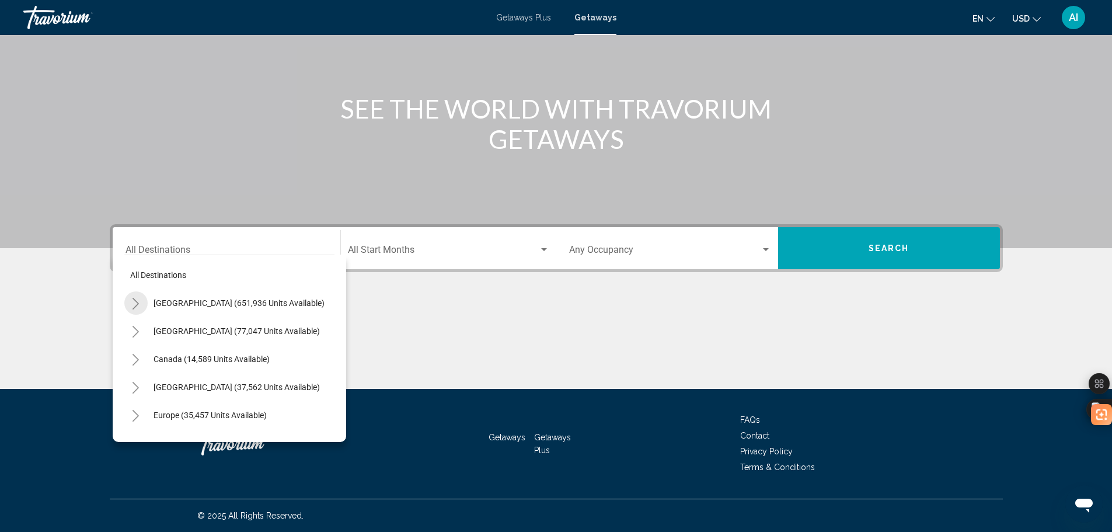
click at [139, 301] on icon "Toggle United States (651,936 units available)" at bounding box center [135, 304] width 9 height 12
click at [147, 418] on icon "Toggle California (76,089 units available)" at bounding box center [147, 416] width 9 height 12
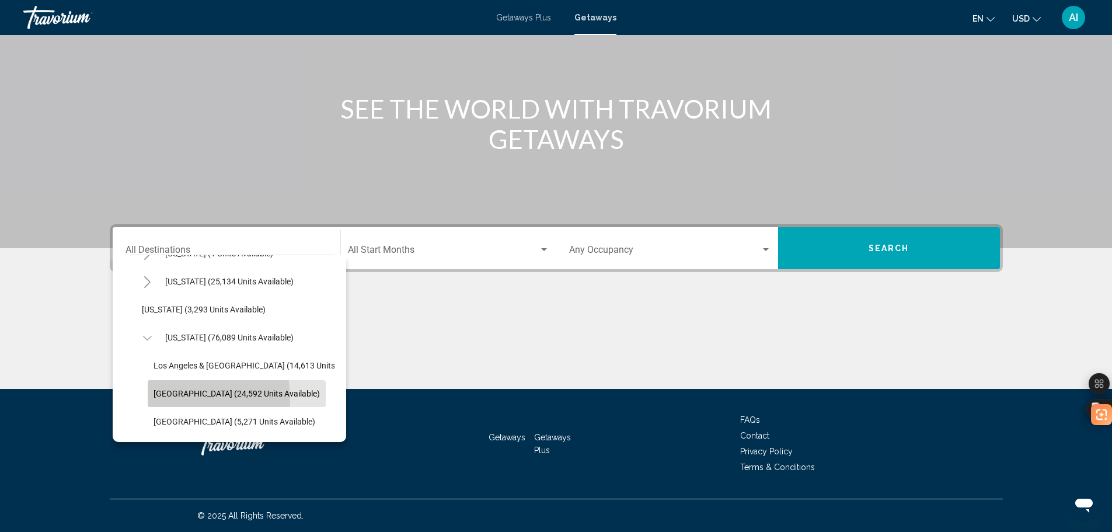
click at [156, 401] on button "[GEOGRAPHIC_DATA] (24,592 units available)" at bounding box center [237, 393] width 178 height 27
type input "**********"
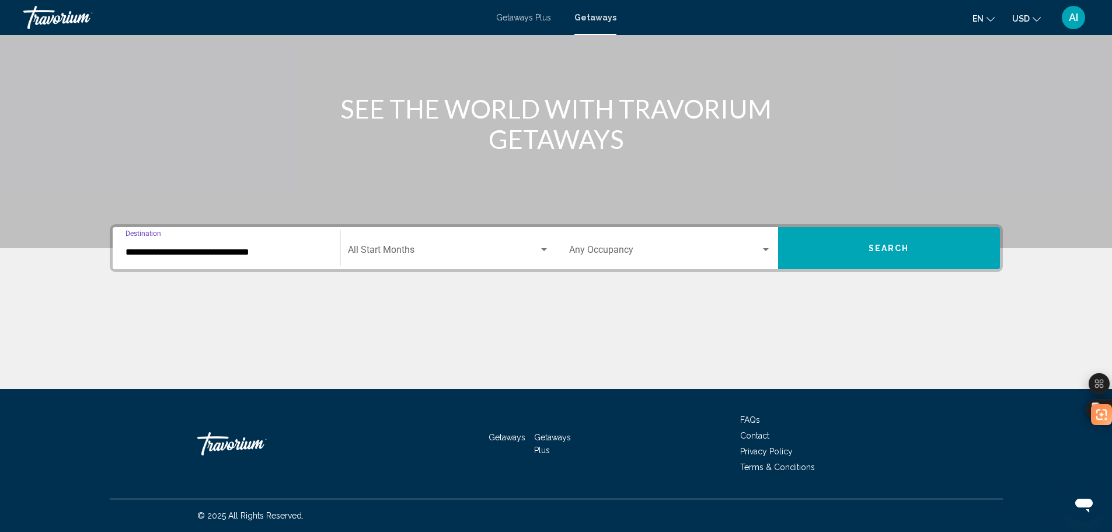
click at [414, 251] on span "Search widget" at bounding box center [443, 252] width 191 height 11
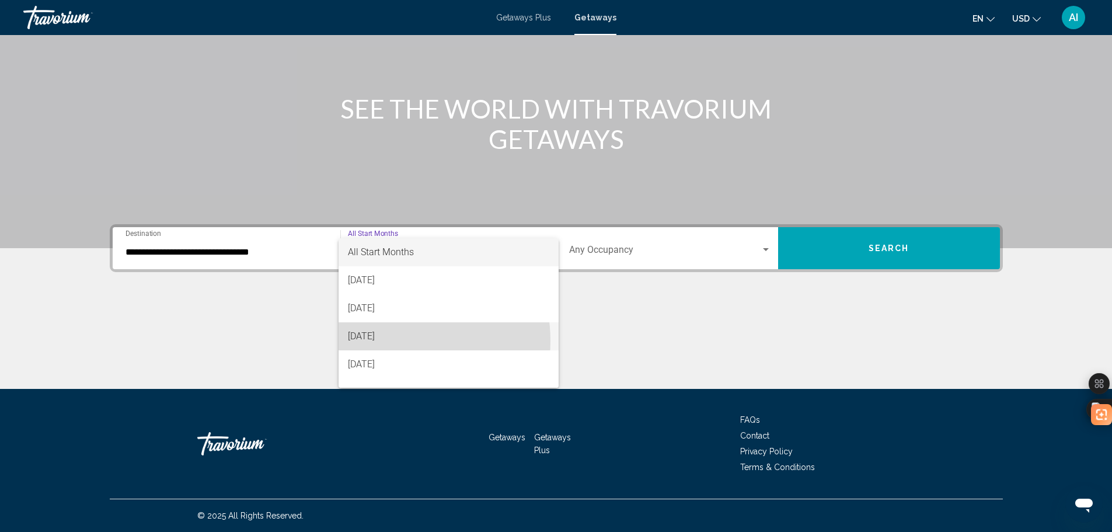
click at [388, 341] on span "[DATE]" at bounding box center [448, 336] width 201 height 28
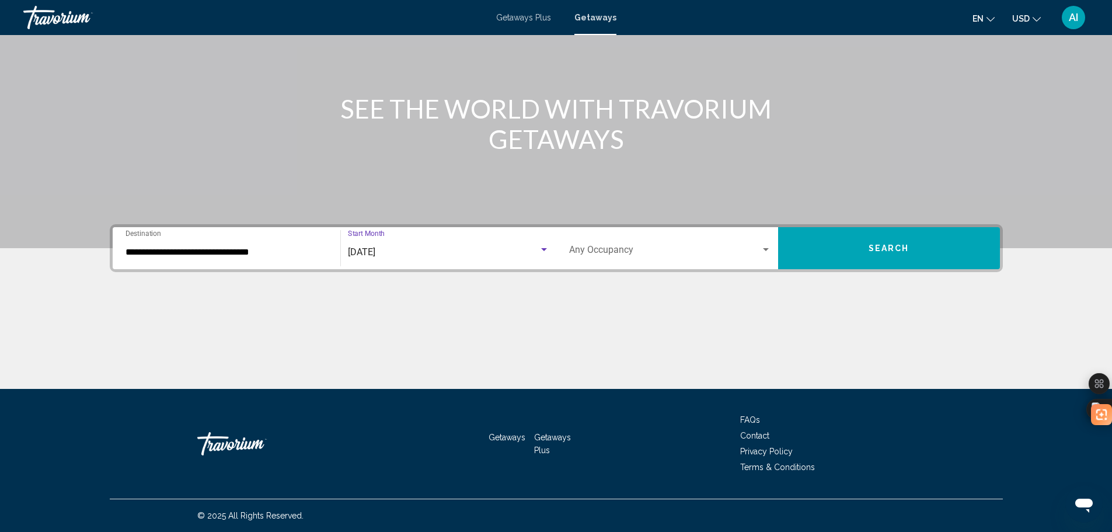
click at [604, 260] on div "Occupancy Any Occupancy" at bounding box center [670, 248] width 202 height 37
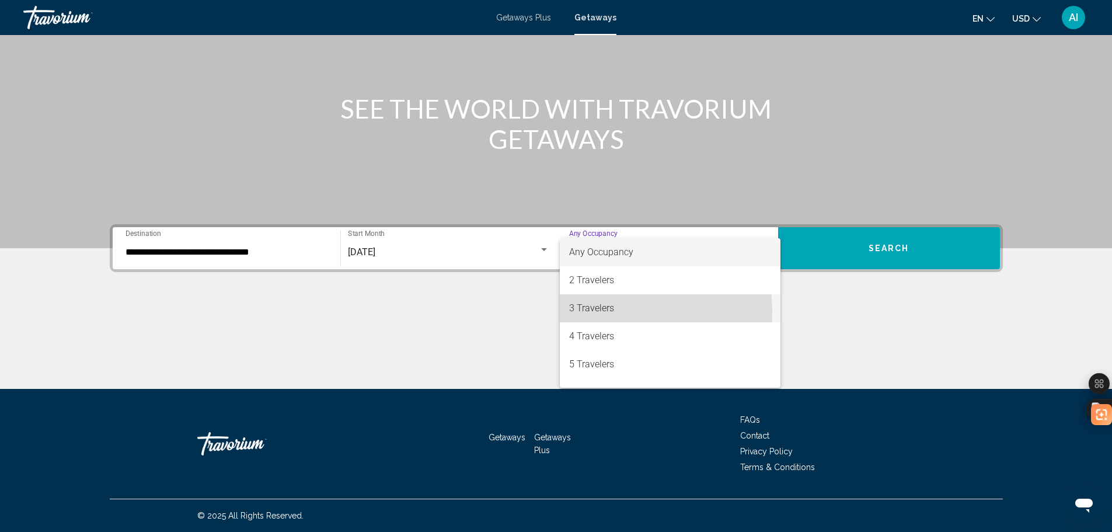
click at [594, 312] on span "3 Travelers" at bounding box center [670, 308] width 202 height 28
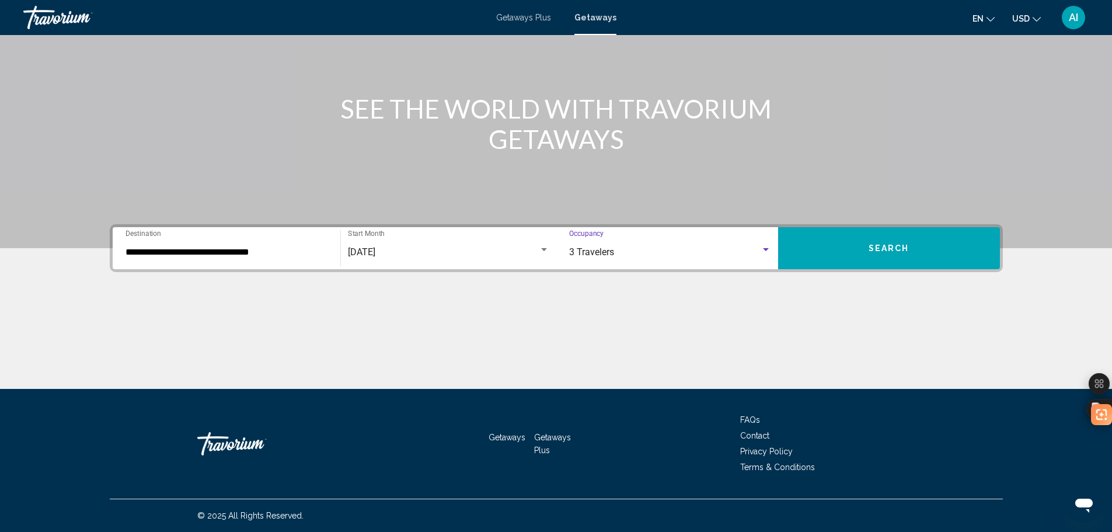
click at [853, 248] on button "Search" at bounding box center [889, 248] width 222 height 42
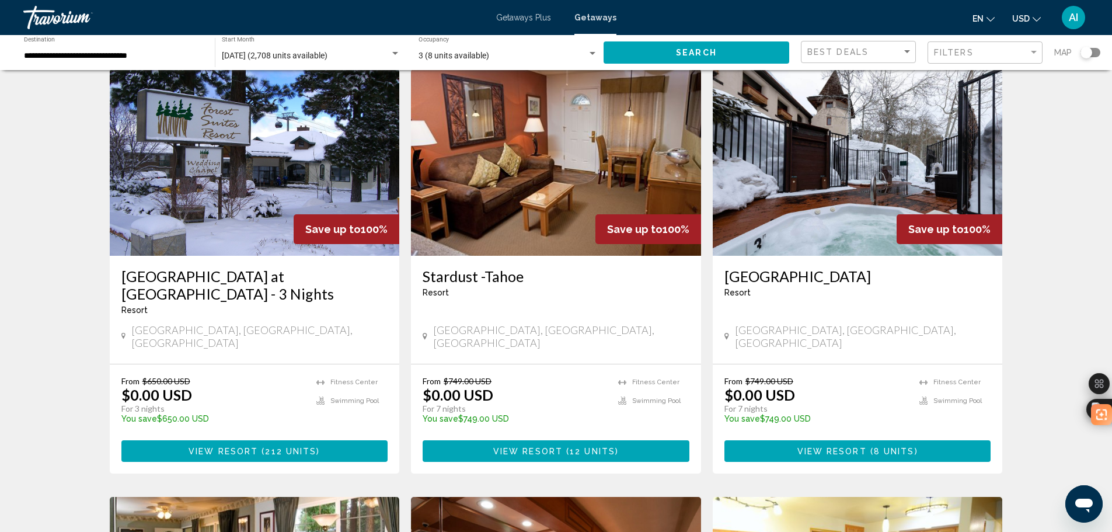
scroll to position [78, 0]
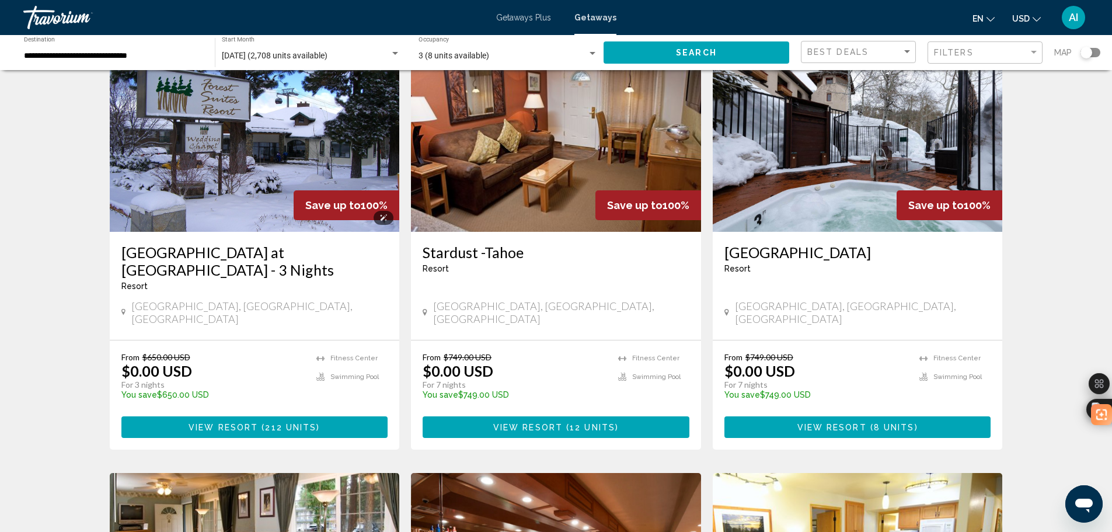
click at [244, 144] on img "Main content" at bounding box center [255, 138] width 290 height 187
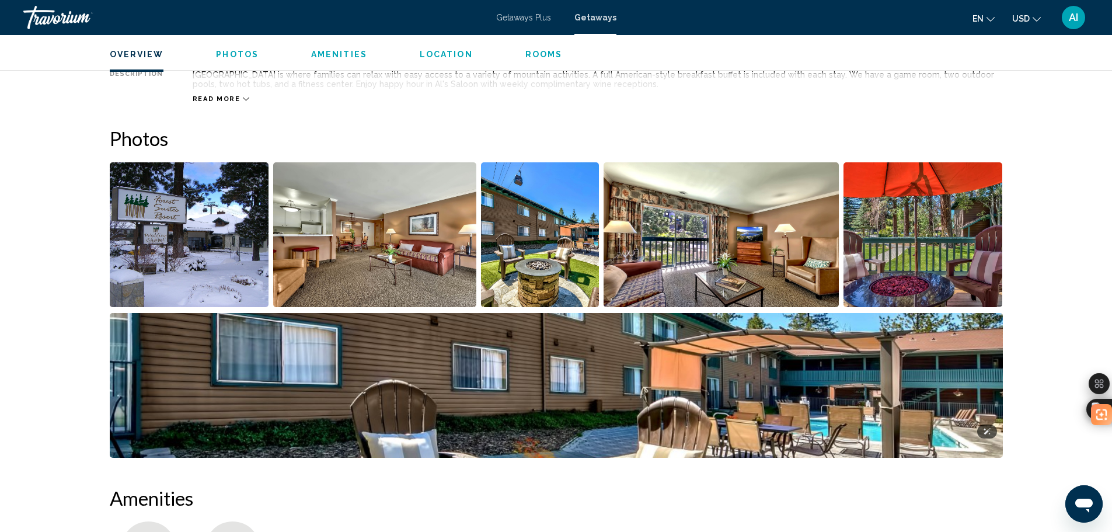
scroll to position [467, 0]
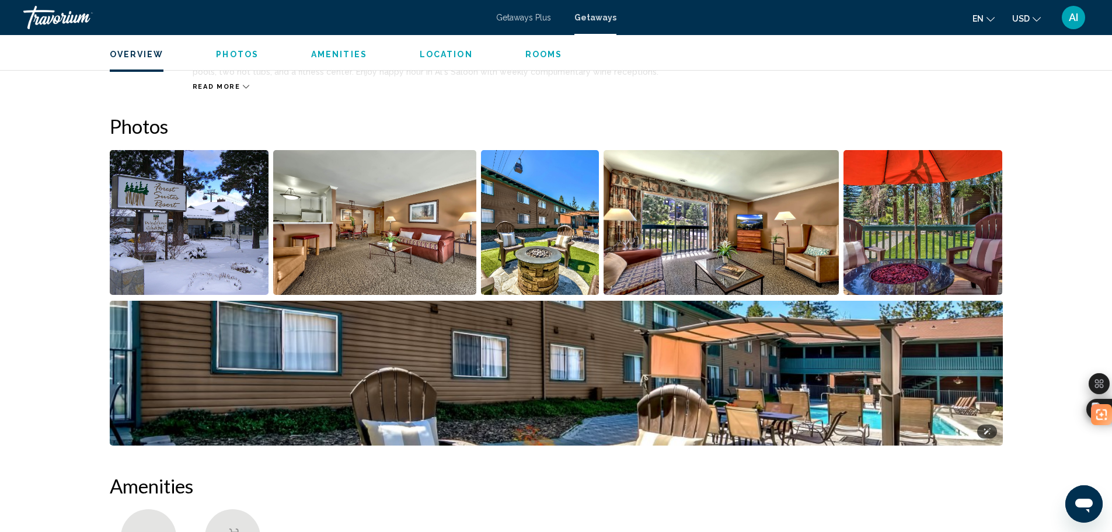
click at [726, 394] on img "Open full-screen image slider" at bounding box center [556, 373] width 893 height 145
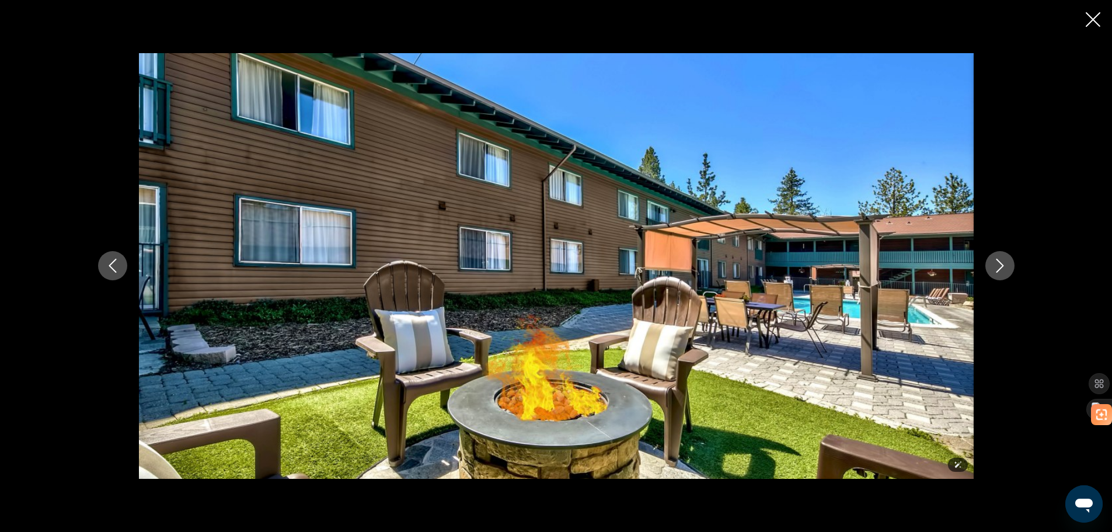
scroll to position [78, 0]
click at [1005, 257] on button "Next image" at bounding box center [1000, 265] width 29 height 29
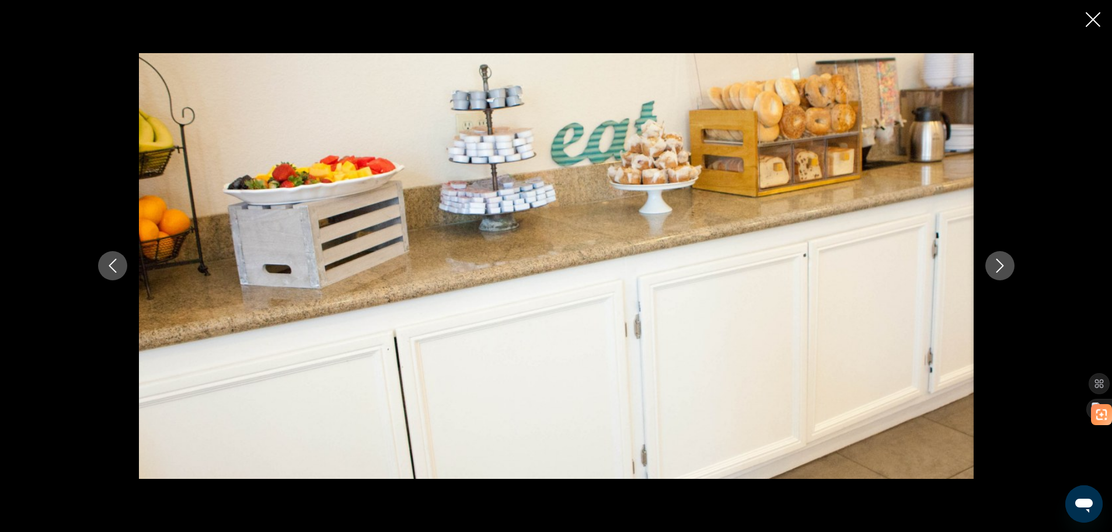
click at [1005, 257] on button "Next image" at bounding box center [1000, 265] width 29 height 29
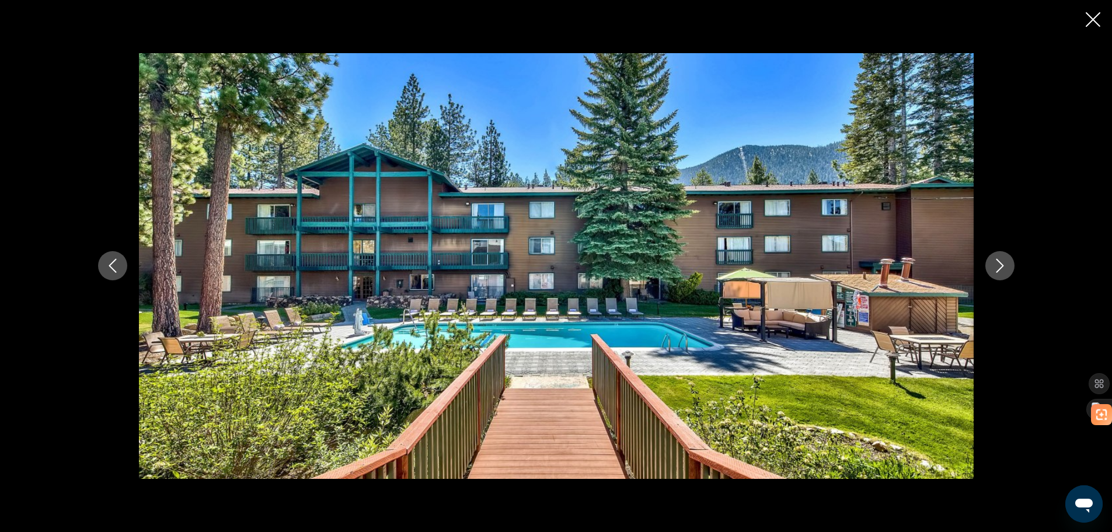
click at [997, 273] on icon "Next image" at bounding box center [1000, 266] width 8 height 14
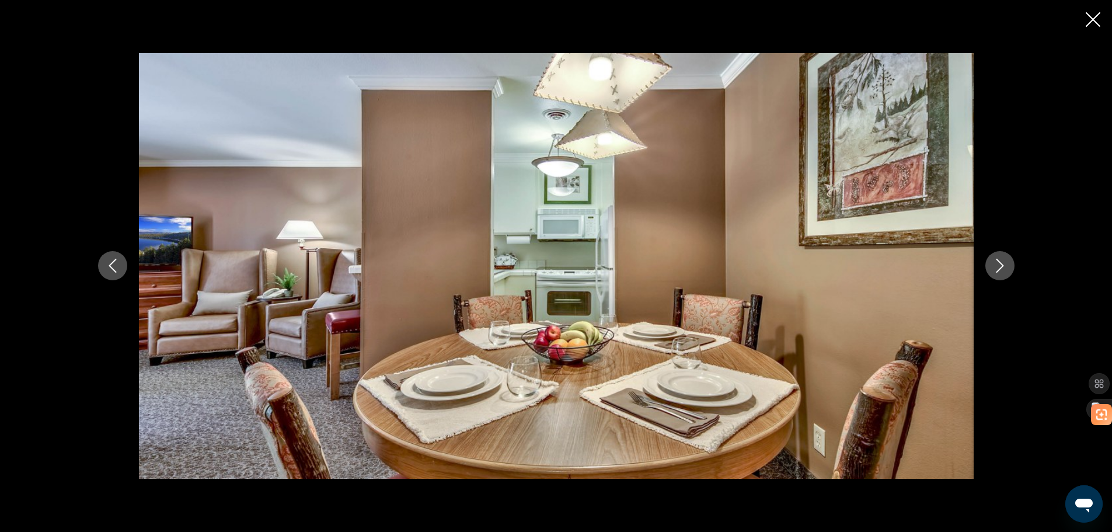
click at [995, 273] on icon "Next image" at bounding box center [1000, 266] width 14 height 14
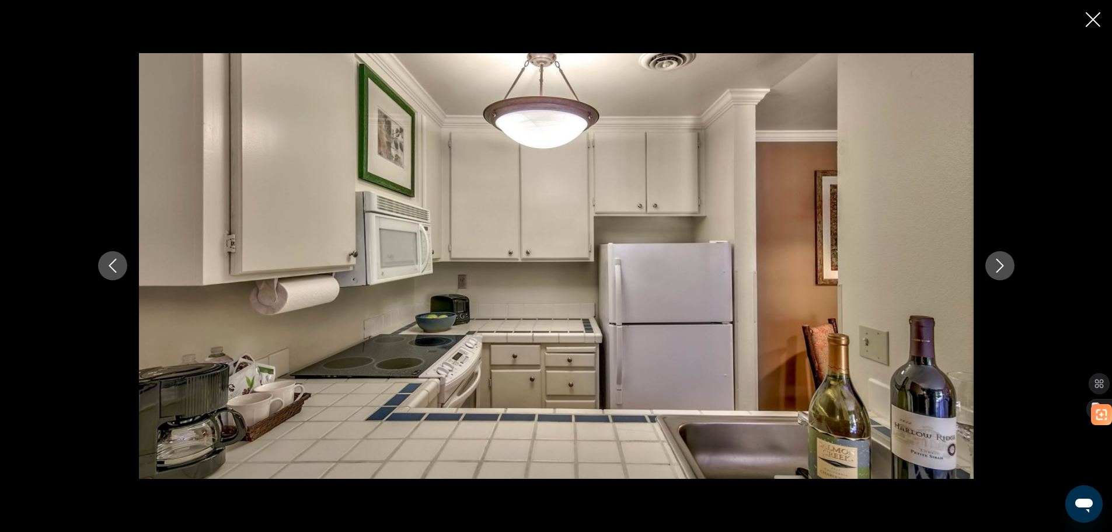
click at [995, 273] on icon "Next image" at bounding box center [1000, 266] width 14 height 14
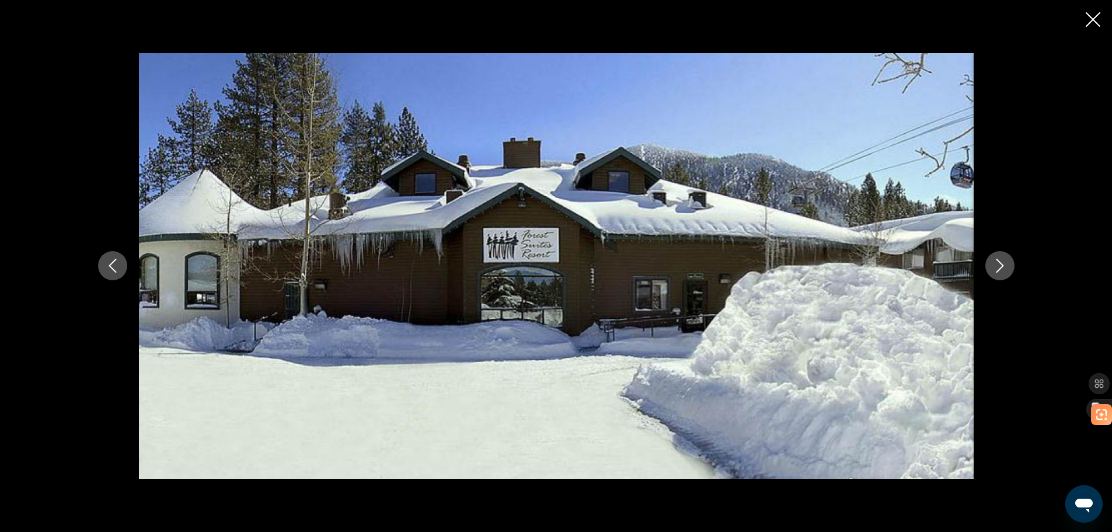
click at [995, 273] on icon "Next image" at bounding box center [1000, 266] width 14 height 14
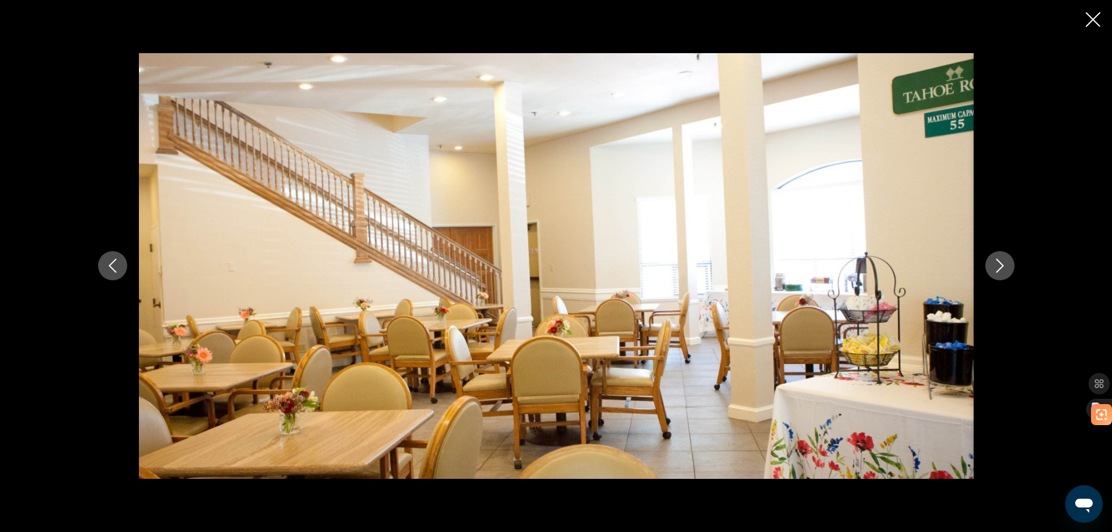
click at [995, 273] on icon "Next image" at bounding box center [1000, 266] width 14 height 14
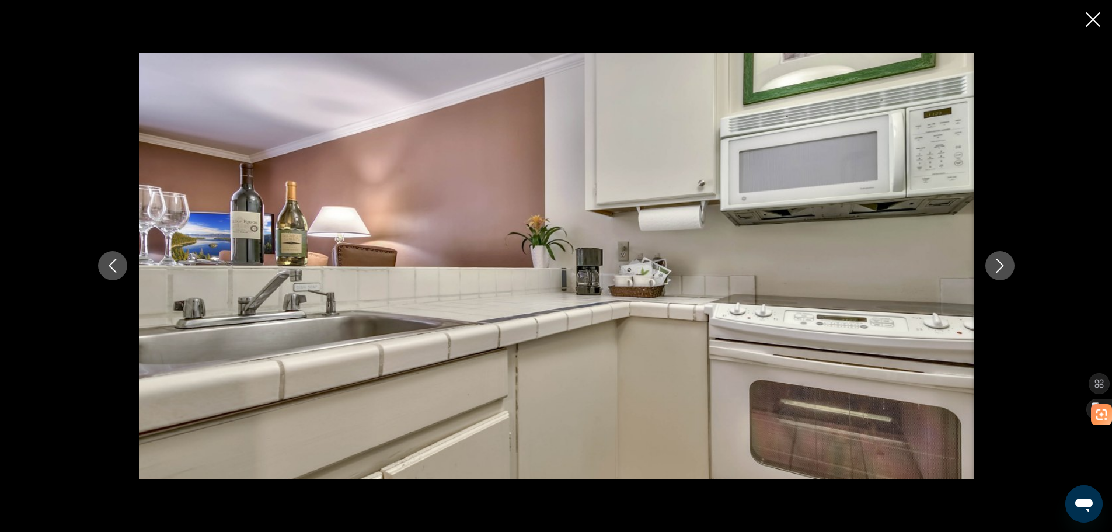
click at [995, 273] on icon "Next image" at bounding box center [1000, 266] width 14 height 14
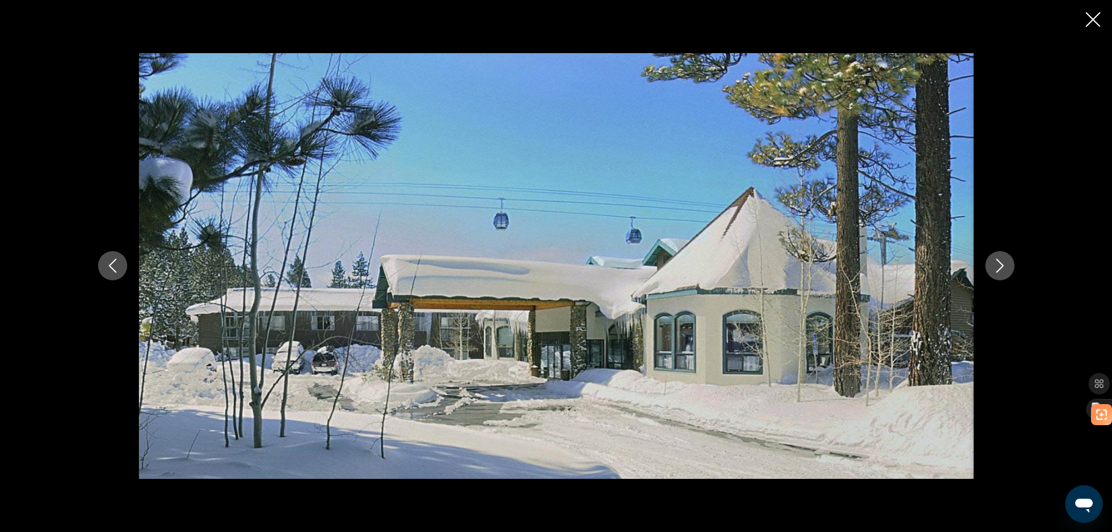
click at [995, 273] on icon "Next image" at bounding box center [1000, 266] width 14 height 14
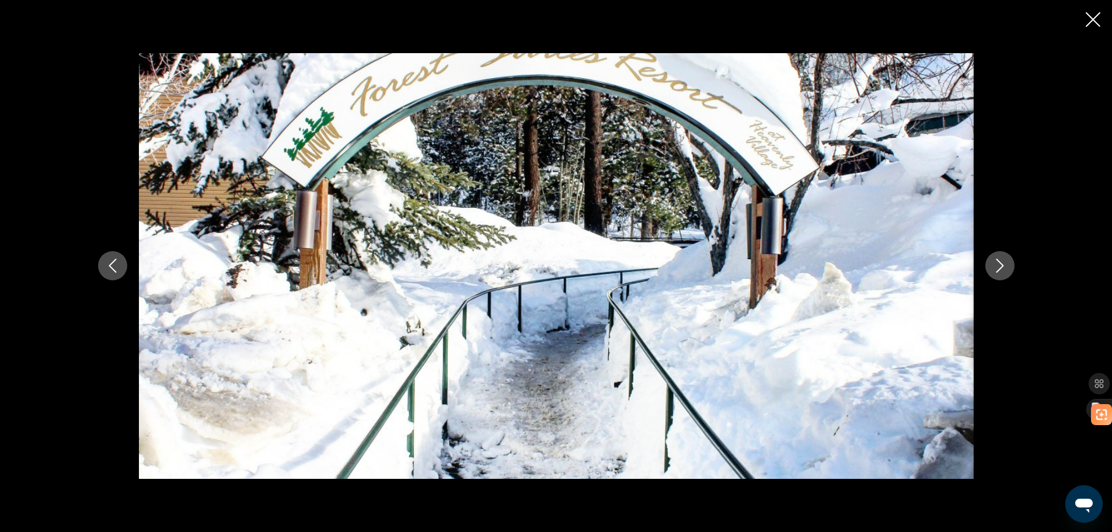
click at [995, 273] on icon "Next image" at bounding box center [1000, 266] width 14 height 14
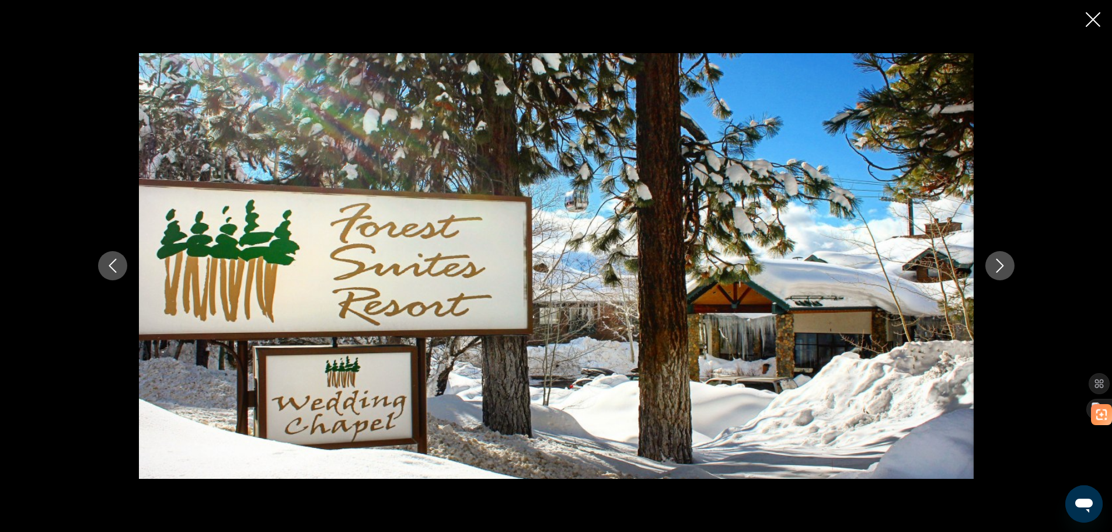
click at [995, 273] on icon "Next image" at bounding box center [1000, 266] width 14 height 14
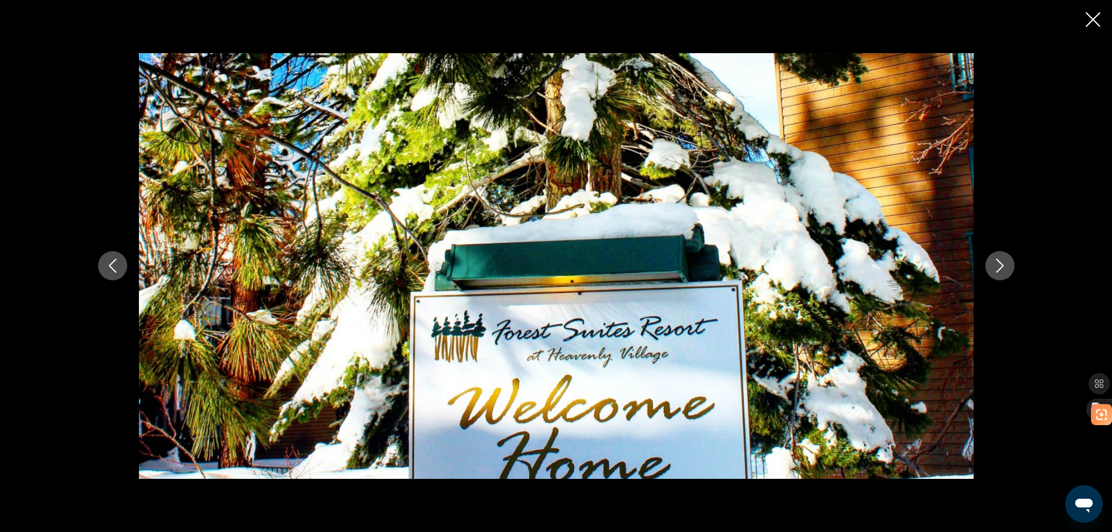
click at [995, 273] on icon "Next image" at bounding box center [1000, 266] width 14 height 14
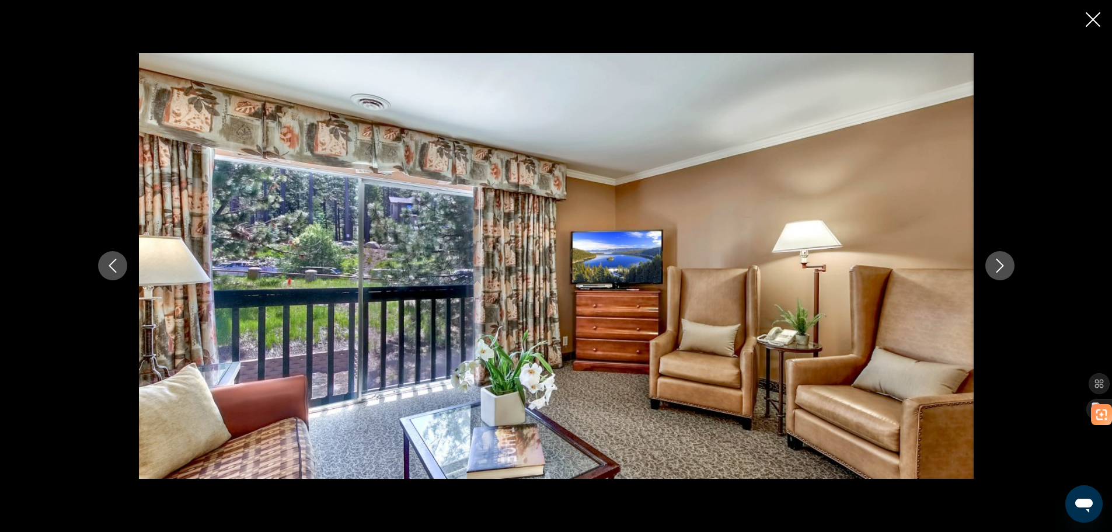
click at [995, 273] on icon "Next image" at bounding box center [1000, 266] width 14 height 14
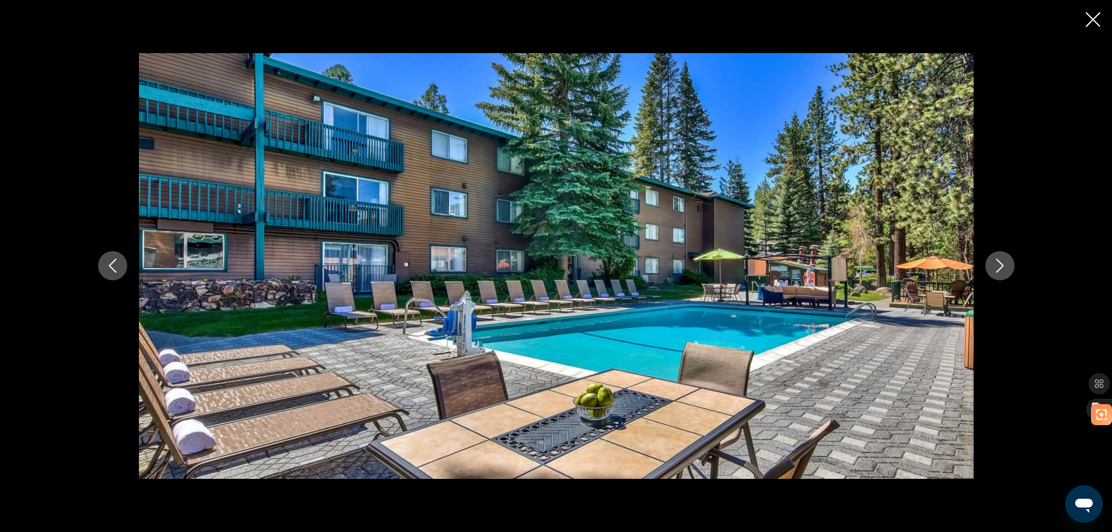
click at [995, 273] on icon "Next image" at bounding box center [1000, 266] width 14 height 14
